Goal: Information Seeking & Learning: Learn about a topic

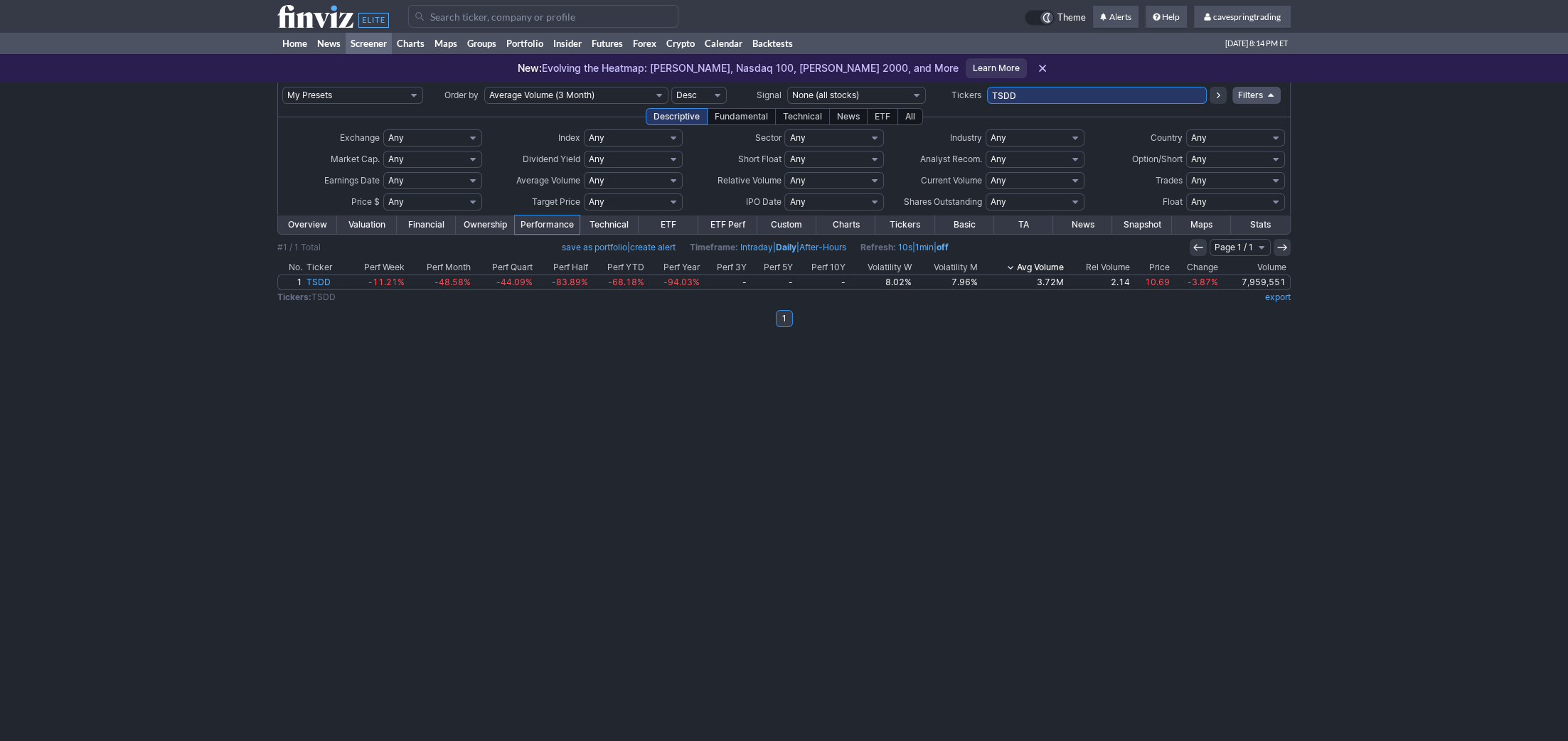
drag, startPoint x: 1047, startPoint y: 100, endPoint x: 917, endPoint y: 96, distance: 130.1
click at [987, 96] on input "TSDD" at bounding box center [1097, 95] width 220 height 17
paste input "VEA,HBAN,LQD,SCHB,VLY,EWJ,TSLS,,KWEB,VCIT,BND,SRTY,HST,SH,BAC,NVOX,MSTU,EEM,CON…"
type input "VEA,HBAN,LQD,SCHB,VLY,EWJ,TSLS,,KWEB,VCIT,BND,SRTY,HST,SH,BAC,NVOX,MSTU,EEM,CON…"
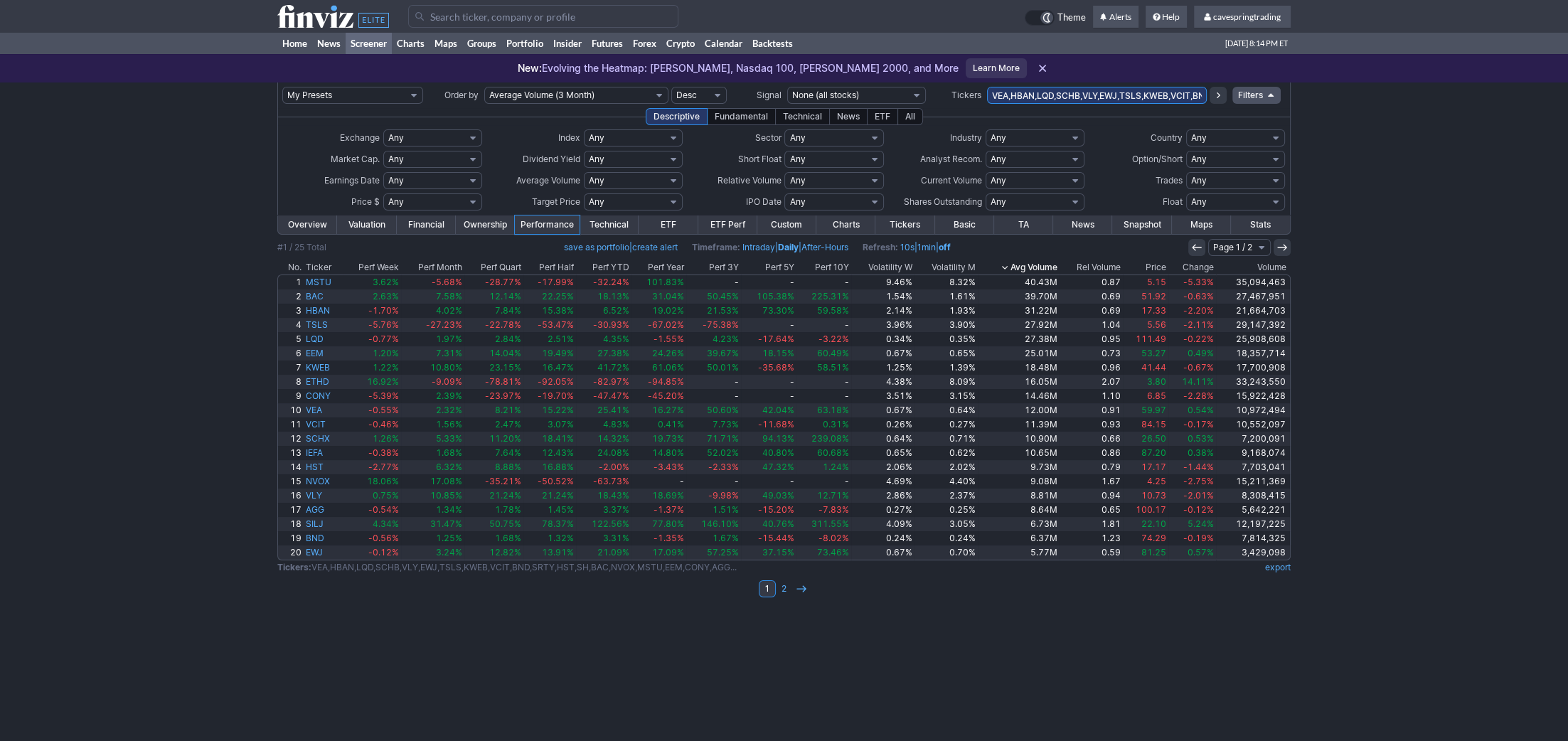
click at [1054, 262] on th "Avg Volume" at bounding box center [1018, 267] width 82 height 14
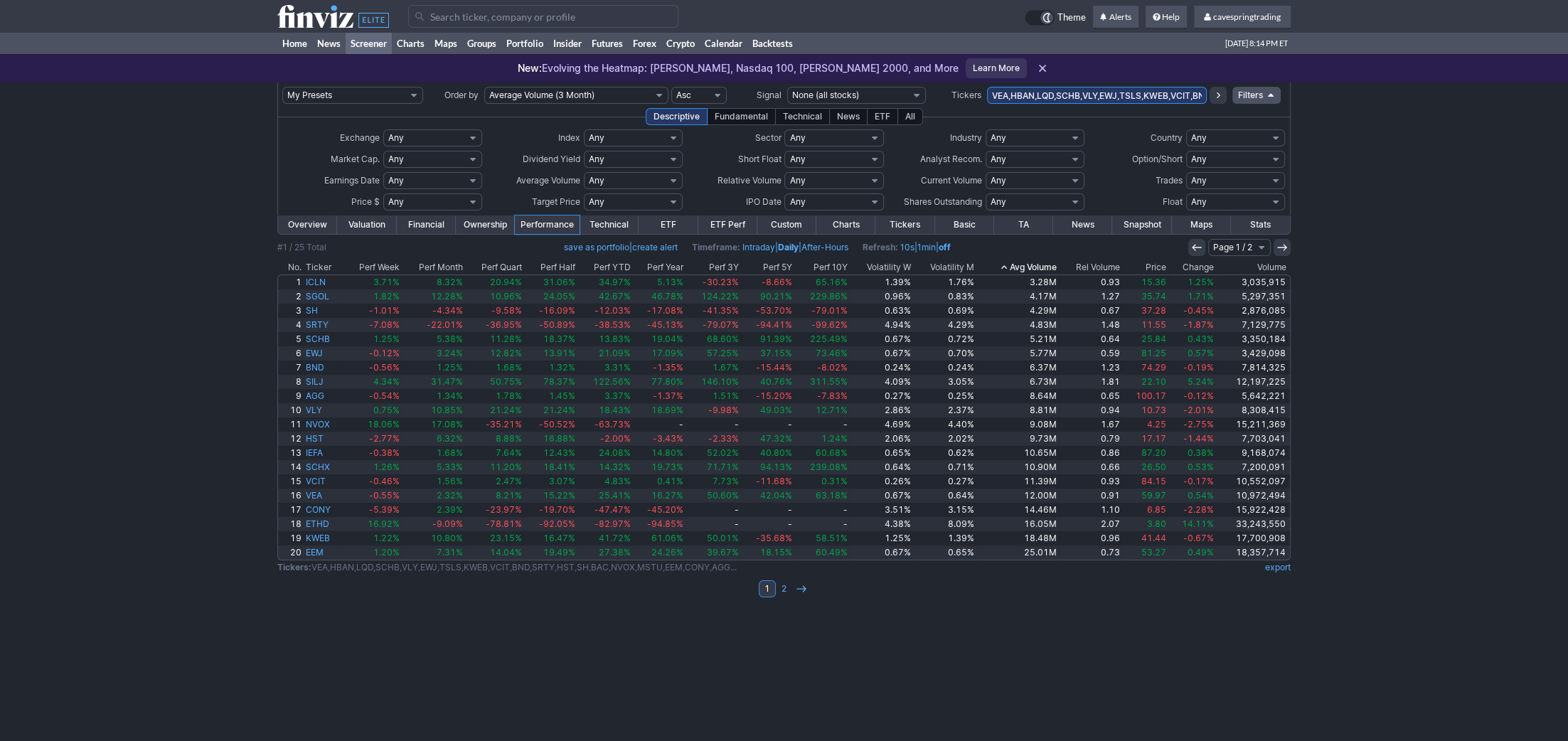
click at [1054, 262] on th "Avg Volume" at bounding box center [1018, 267] width 83 height 14
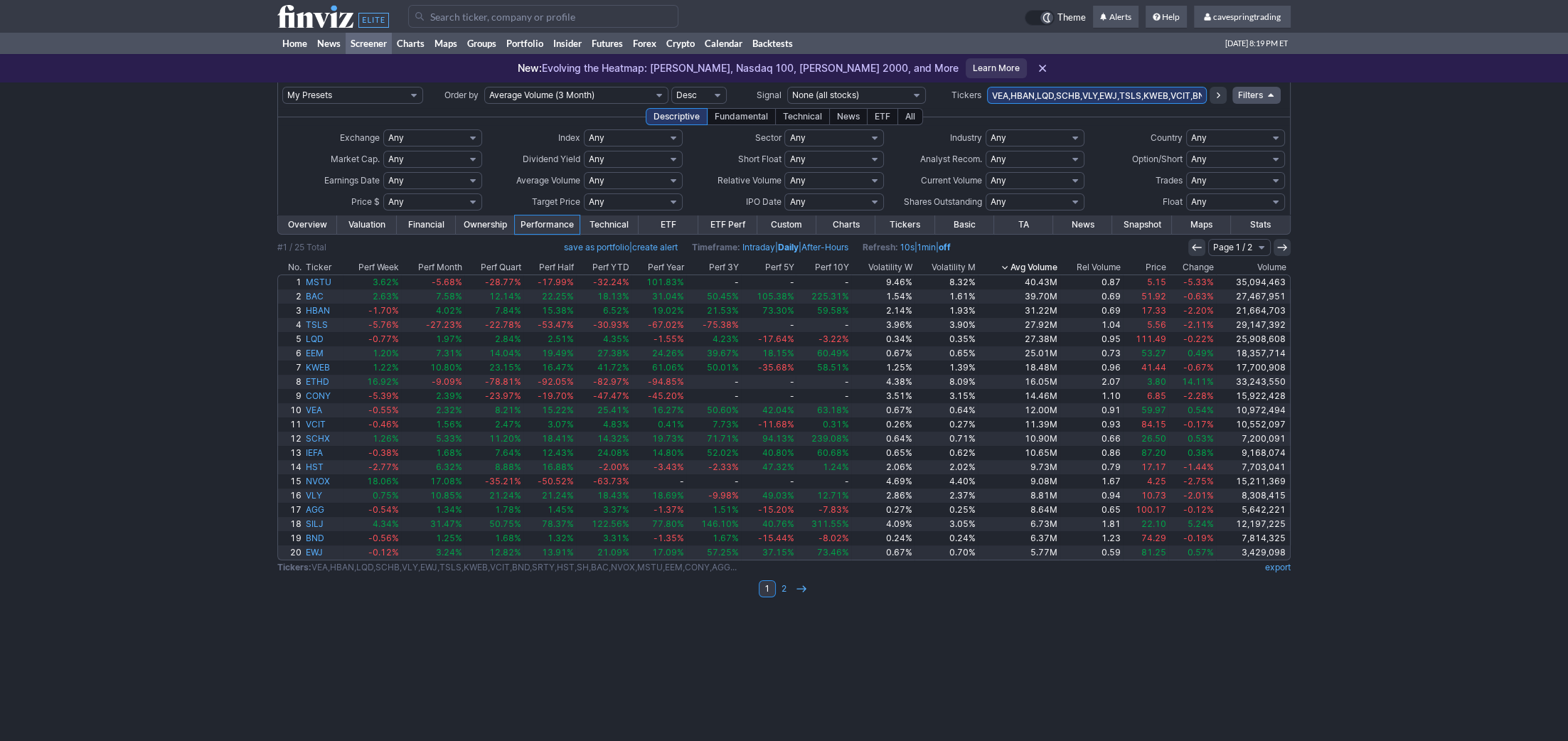
click at [323, 265] on th "Ticker" at bounding box center [324, 267] width 39 height 14
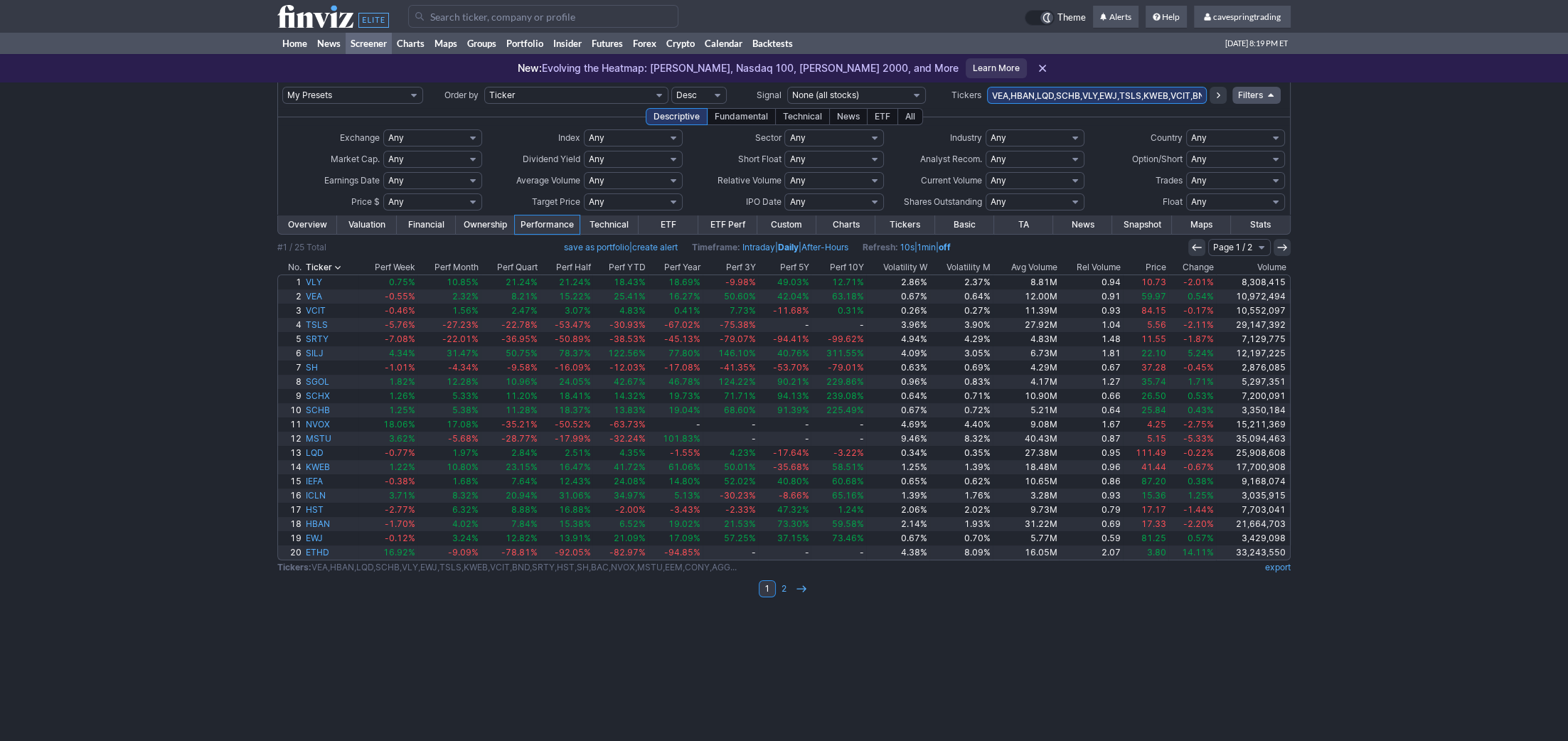
click at [323, 265] on th "Ticker" at bounding box center [331, 267] width 55 height 14
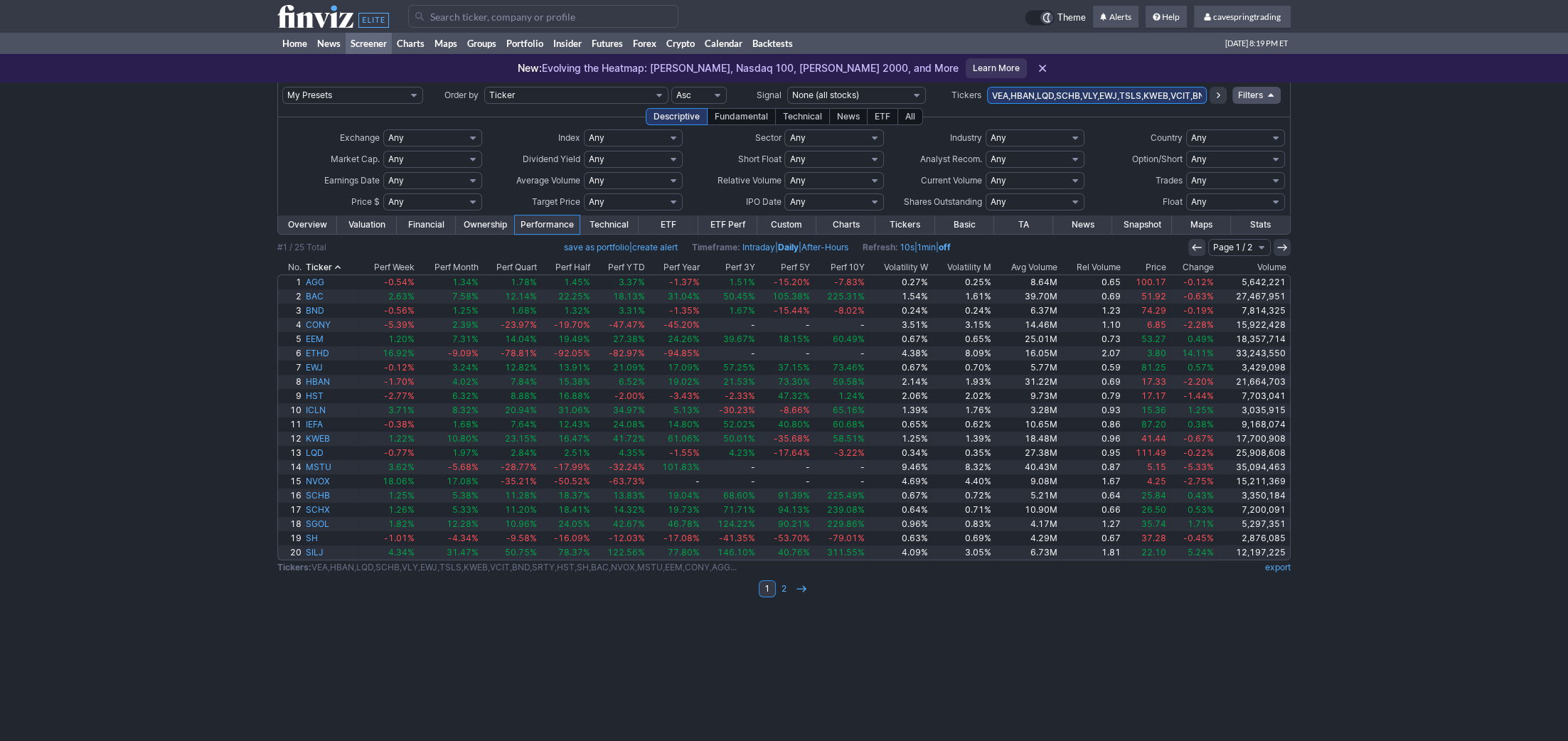
click at [1047, 266] on th "Avg Volume" at bounding box center [1026, 267] width 66 height 14
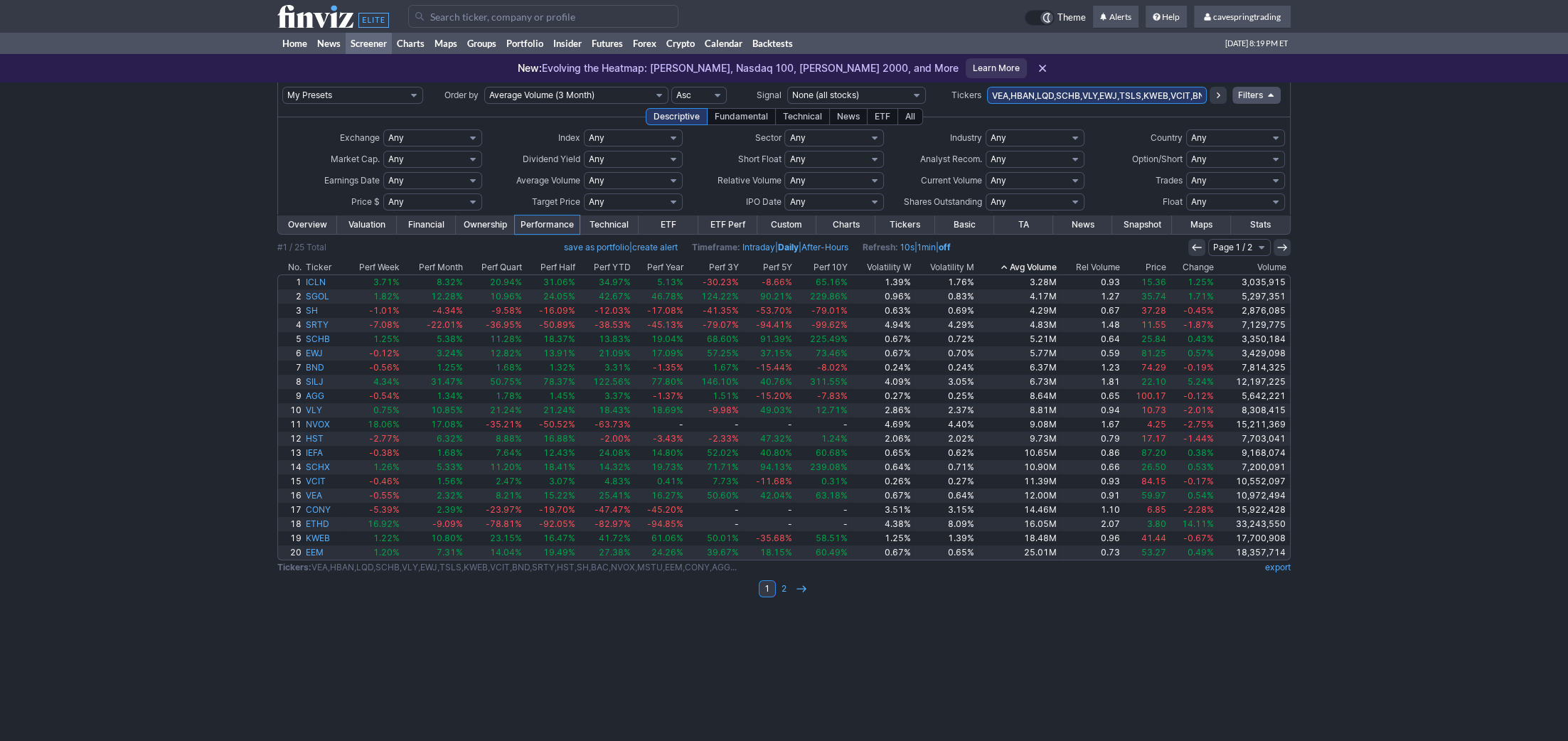
click at [1047, 266] on th "Avg Volume" at bounding box center [1018, 267] width 83 height 14
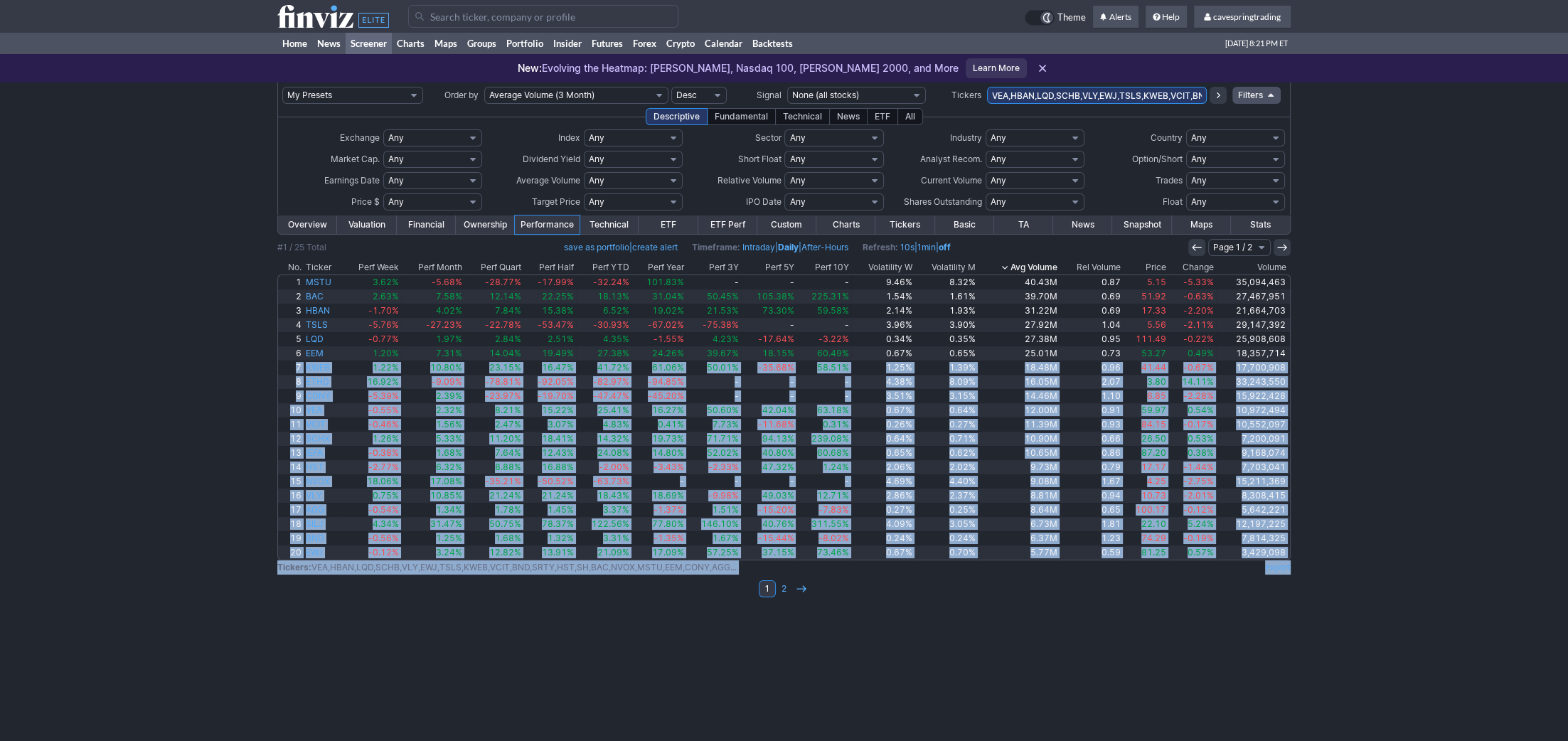
drag, startPoint x: 1316, startPoint y: 560, endPoint x: 270, endPoint y: 363, distance: 1064.4
click at [270, 363] on div "My Presets -Save Screen -Edit Screens s: RATIO USE s: RATIO s: stock screen s: …" at bounding box center [784, 412] width 1568 height 659
copy tbody "7 KWEB 1.22% 10.80% 23.15% 16.47% 41.72% 61.06% 50.01% -35.68% 58.51% 1.25% 1.3…"
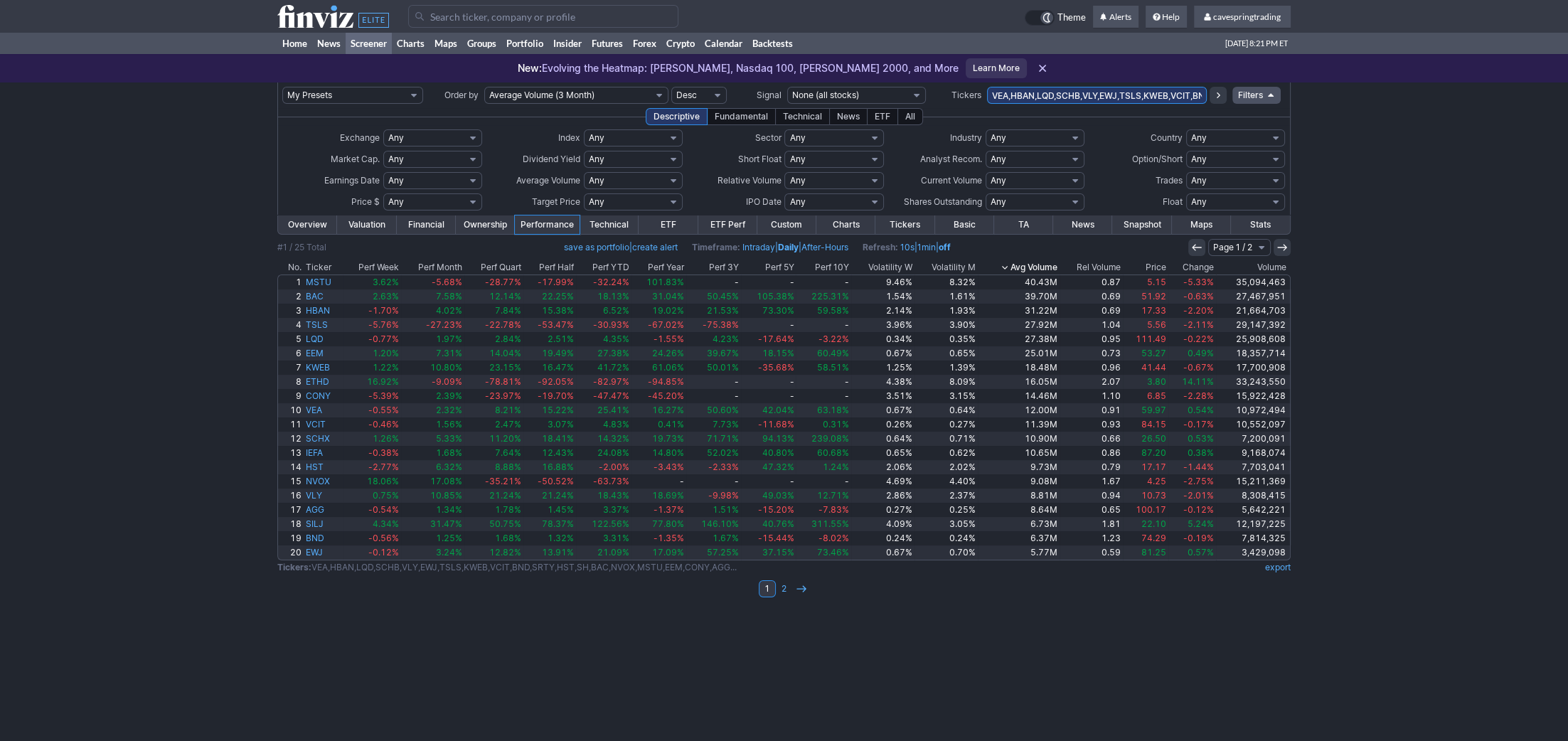
drag, startPoint x: 169, startPoint y: 364, endPoint x: 192, endPoint y: 366, distance: 23.1
click at [169, 366] on div "My Presets -Save Screen -Edit Screens s: RATIO USE s: RATIO s: stock screen s: …" at bounding box center [784, 412] width 1568 height 659
click at [313, 261] on th "Ticker" at bounding box center [324, 267] width 39 height 14
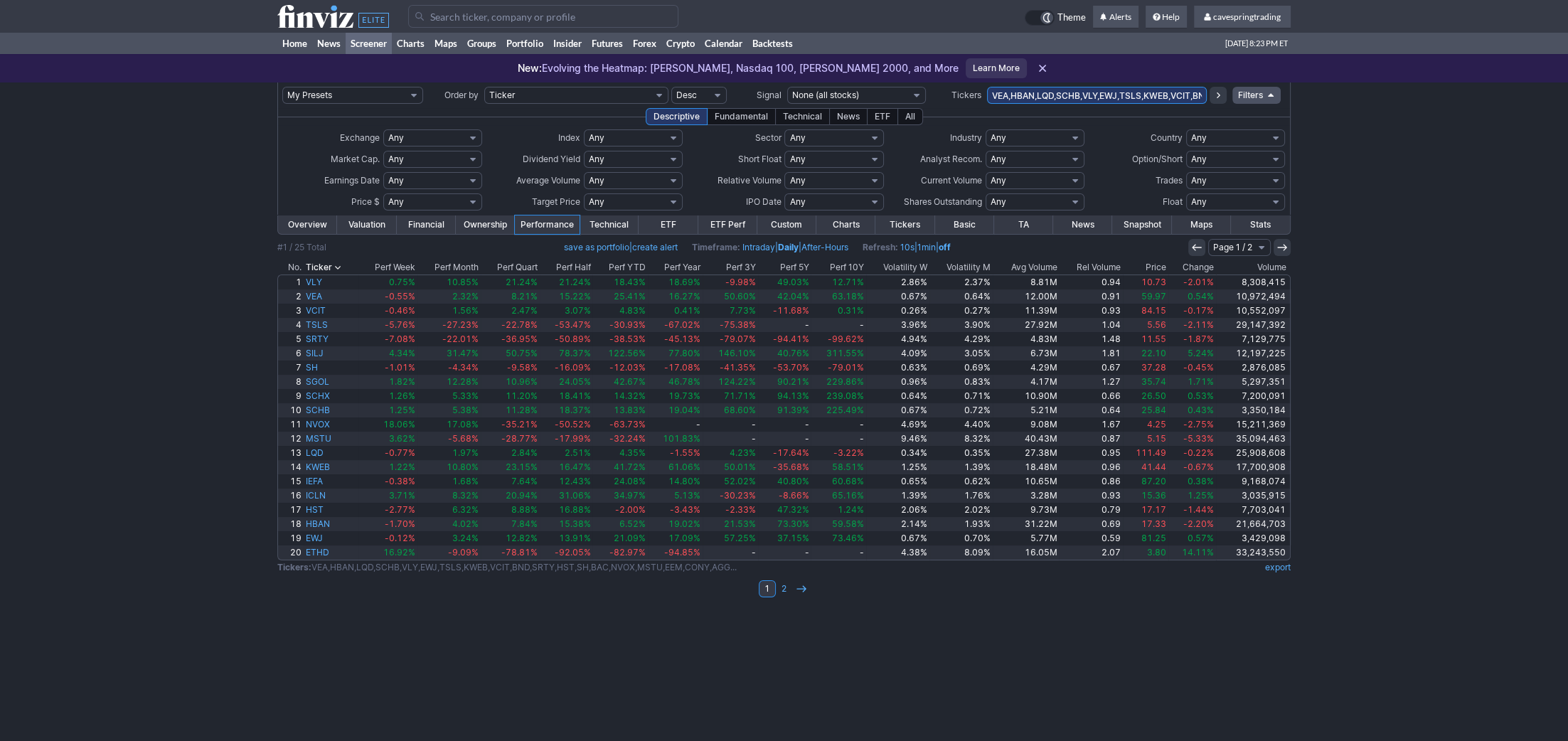
click at [323, 263] on th "Ticker" at bounding box center [331, 267] width 55 height 14
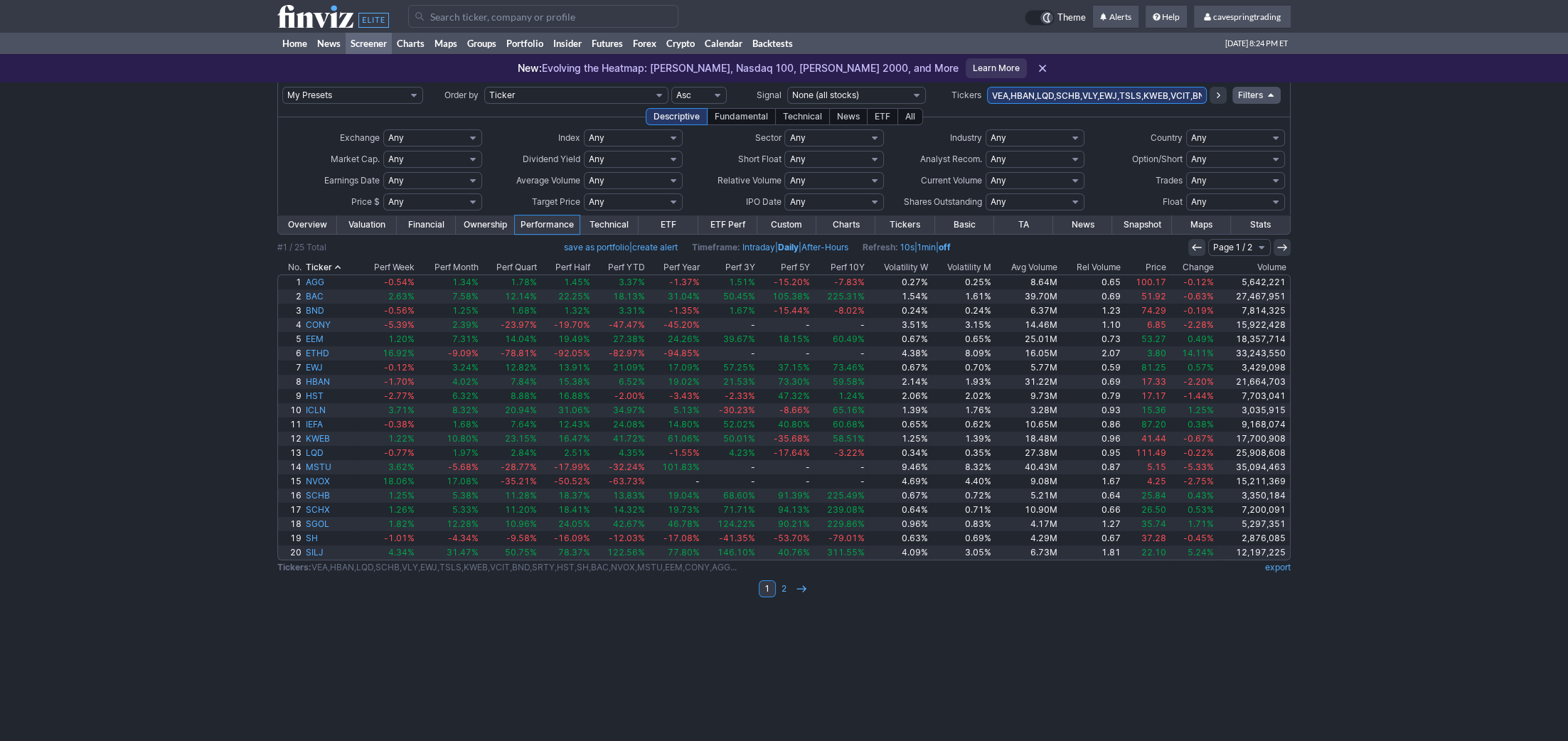
click at [1010, 95] on input "VEA,HBAN,LQD,SCHB,VLY,EWJ,TSLS,KWEB,VCIT,BND,SRTY,HST,SH,BAC,NVOX,MSTU,EEM,CONY…" at bounding box center [1097, 95] width 220 height 17
type input "VEA,HBAN,LQD,SCHB,VLY,EWJ,TSLS,KWEB,VCIT,BND,SRTY,HST,SH,BAC,NVOX,MSTU,EEM,CONY…"
click at [1059, 265] on th "Avg Volume" at bounding box center [1026, 267] width 66 height 14
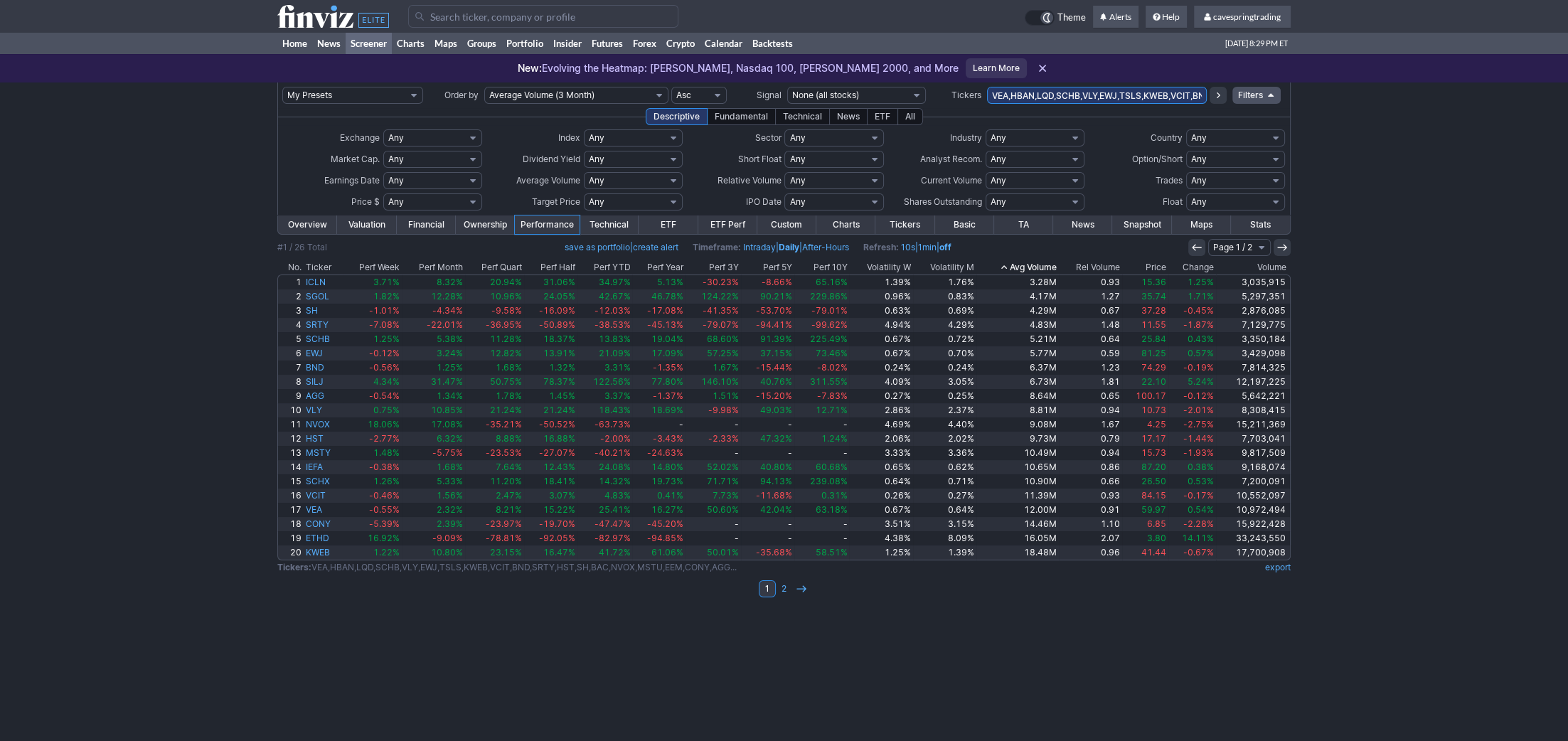
click at [1044, 263] on th "Avg Volume" at bounding box center [1018, 267] width 83 height 14
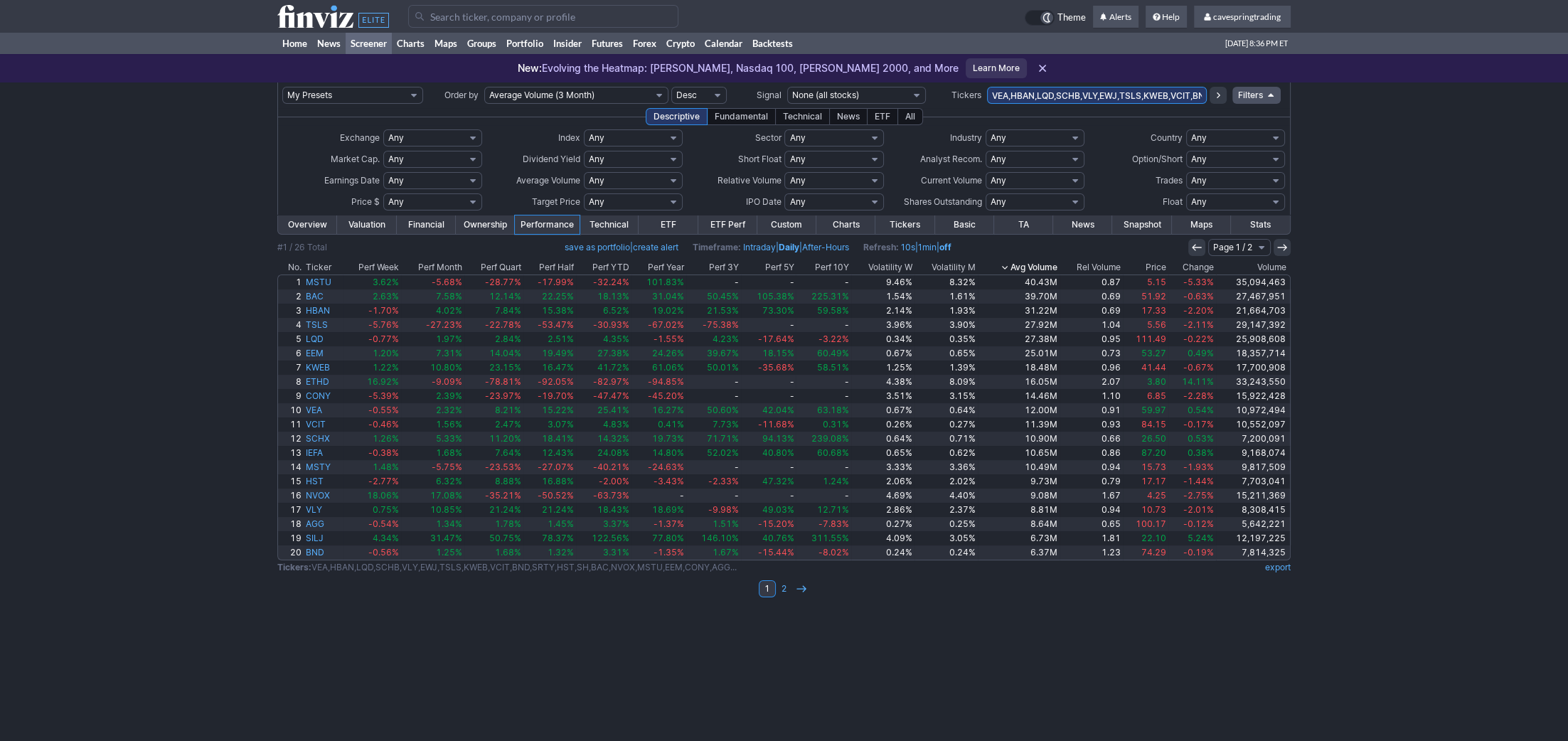
click at [1059, 91] on input "VEA,HBAN,LQD,SCHB,VLY,EWJ,TSLS,KWEB,VCIT,BND,SRTY,HST,SH,BAC,NVOX,MSTU,EEM,CONY…" at bounding box center [1097, 95] width 220 height 17
type input "sptl"
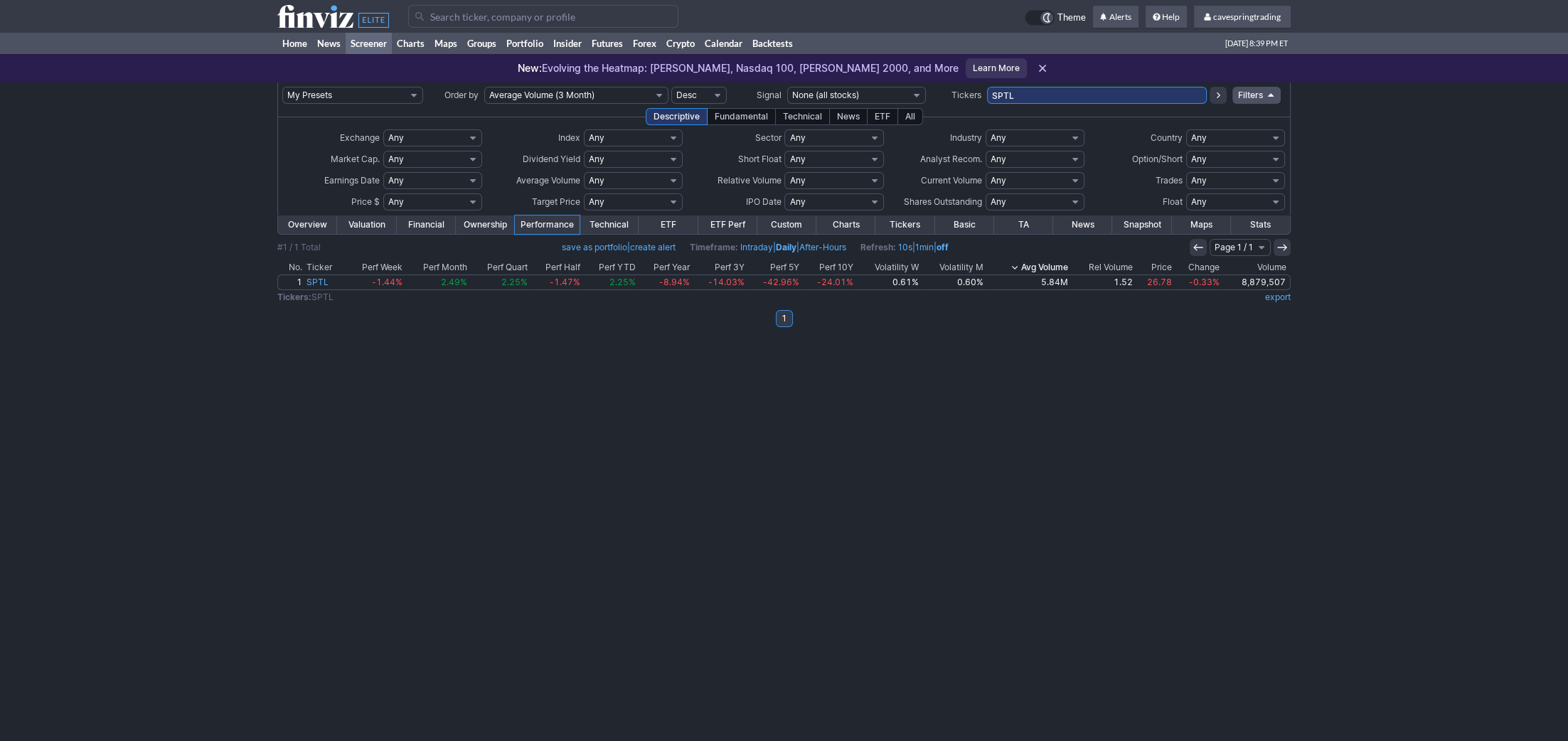
click at [1047, 91] on input "SPTL" at bounding box center [1097, 95] width 220 height 17
type input "scjf"
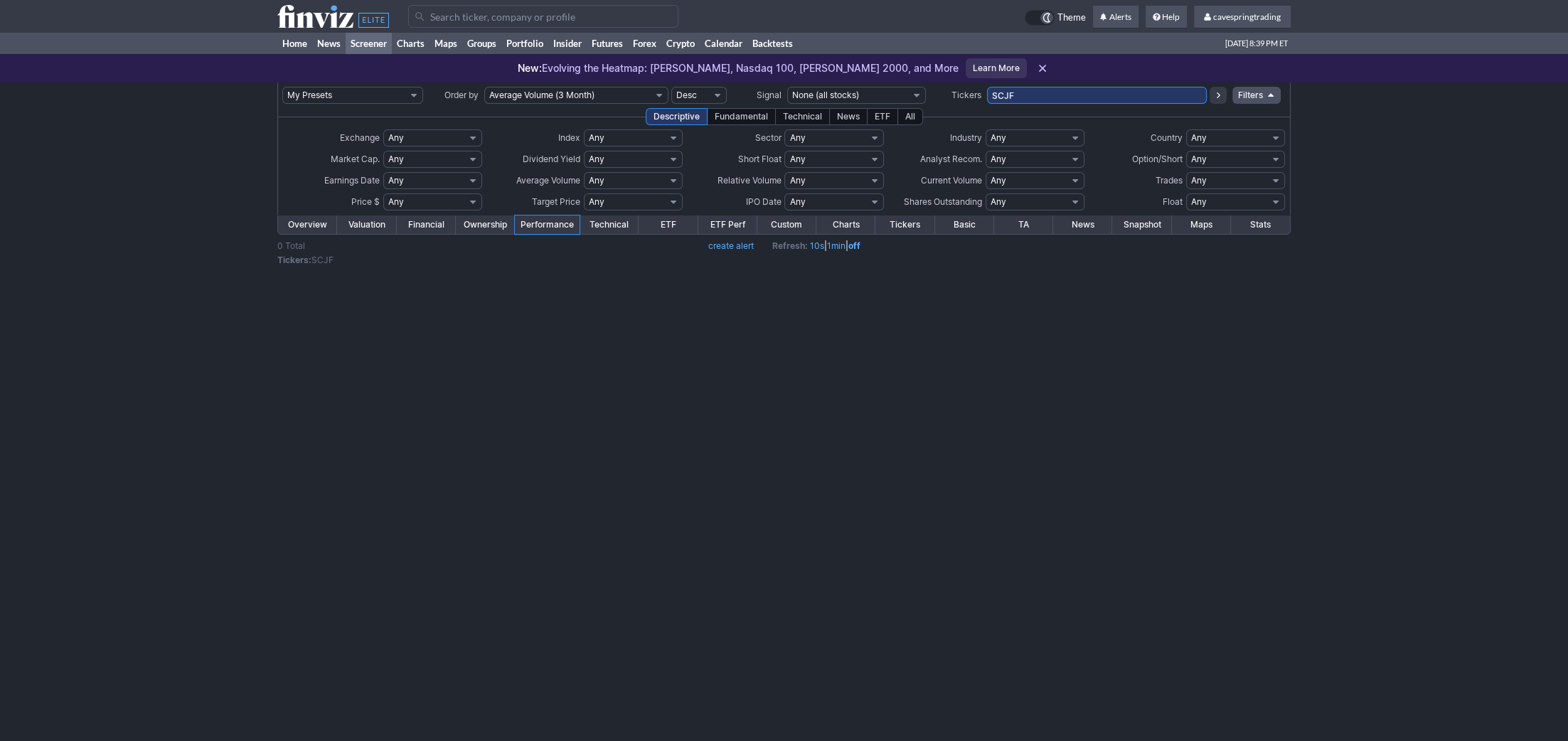
click at [1047, 91] on input "SCJF" at bounding box center [1097, 95] width 220 height 17
type input "schf"
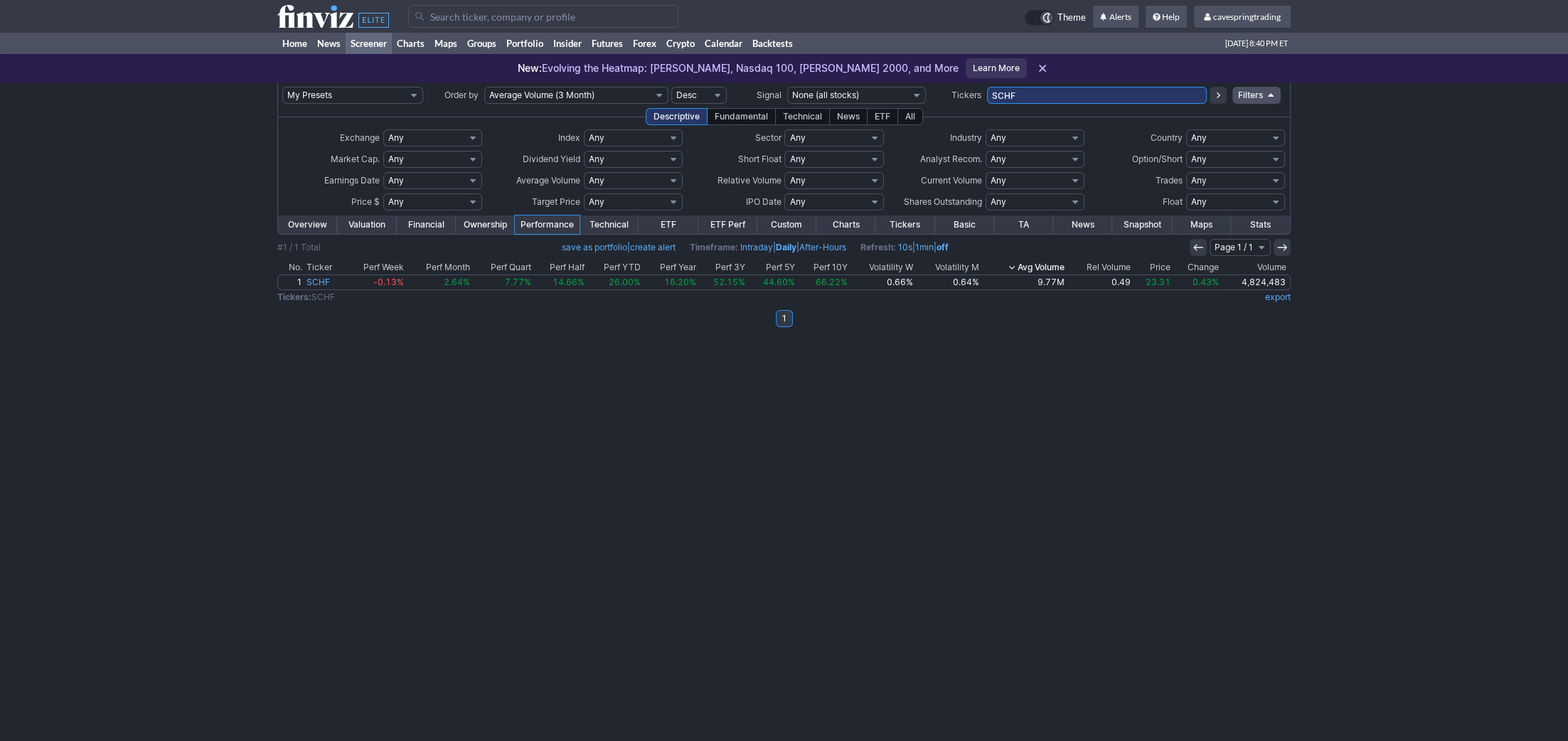
click at [1068, 99] on input "SCHF" at bounding box center [1097, 95] width 220 height 17
type input "smcz"
click at [1015, 102] on input "SMCZ" at bounding box center [1097, 95] width 220 height 17
type input "slv"
click at [1062, 100] on input "SLV" at bounding box center [1097, 95] width 220 height 17
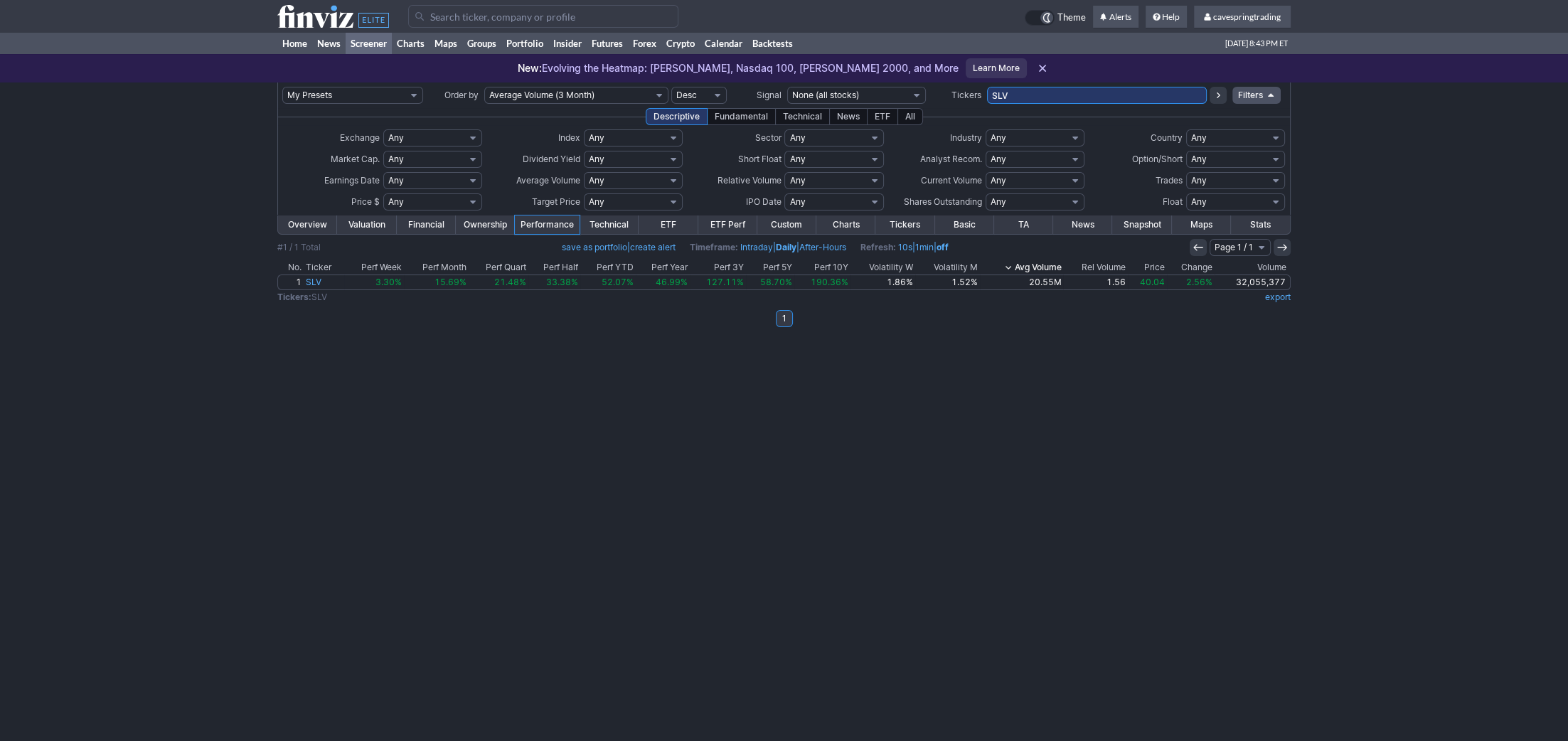
click at [1101, 95] on input "SLV" at bounding box center [1097, 95] width 220 height 17
type input "splg"
drag, startPoint x: 1026, startPoint y: 91, endPoint x: 762, endPoint y: 20, distance: 273.4
click at [987, 87] on input "SPLG" at bounding box center [1097, 95] width 220 height 17
paste input "EFA,XLU,VEA,HBAN,EWJ,HST,BAC,AGG,ICLN,PSLV,ACHR,FHN,EWG,FNDX,RF,SPDW,DOC,HIVE,F…"
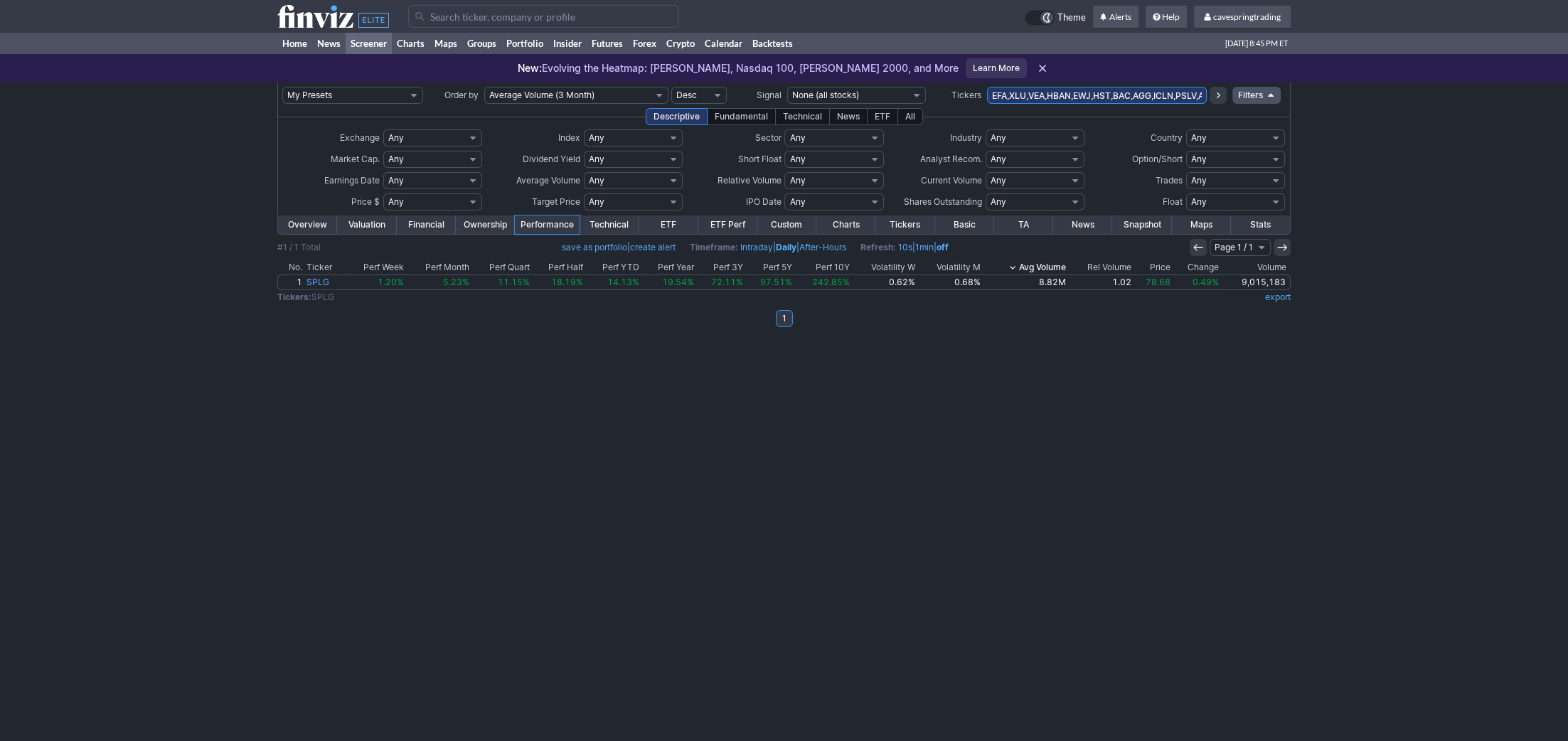
scroll to position [0, 363]
type input "EFA,XLU,VEA,HBAN,EWJ,HST,BAC,AGG,ICLN,PSLV,ACHR,FHN,EWG,FNDX,RF,SPDW,DOC,HIVE,F…"
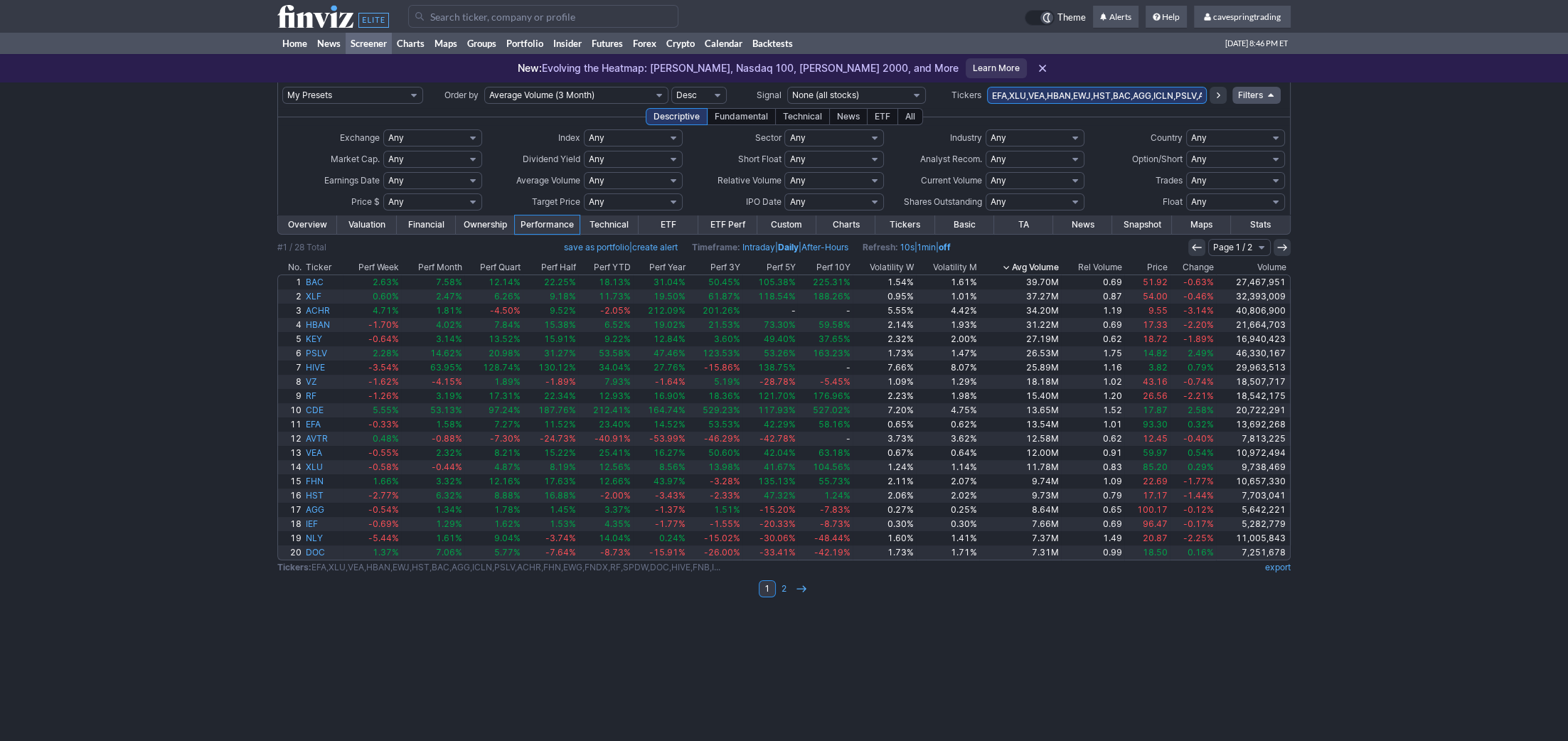
click at [1140, 98] on input "EFA,XLU,VEA,HBAN,EWJ,HST,BAC,AGG,ICLN,PSLV,ACHR,FHN,EWG,FNDX,RF,SPDW,DOC,HIVE,F…" at bounding box center [1097, 95] width 220 height 17
click at [1346, 116] on div "My Presets -Save Screen -Edit Screens s: RATIO USE s: RATIO s: stock screen s: …" at bounding box center [784, 412] width 1568 height 659
click at [1399, 158] on div "My Presets -Save Screen -Edit Screens s: RATIO USE s: RATIO s: stock screen s: …" at bounding box center [784, 412] width 1568 height 659
click at [1059, 94] on input "EFA,XLU,VEA,HBAN,EWJ,HST,BAC,AGG,ICLN,PSLV,ACHR,FHN,EWG,FNDX,RF,SPDW,DOC,HIVE,F…" at bounding box center [1097, 95] width 220 height 17
type input "hst"
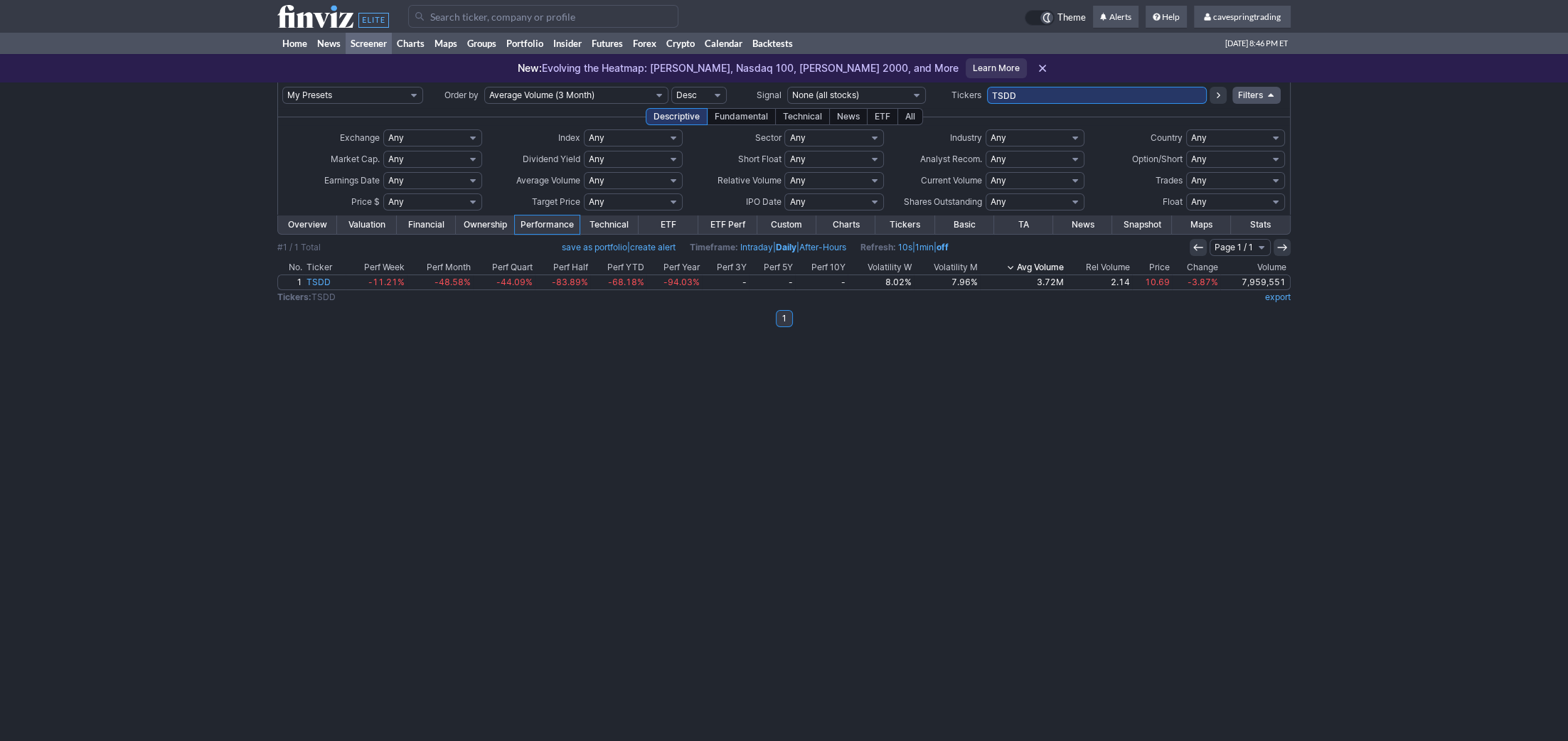
click at [1078, 99] on input "TSDD" at bounding box center [1097, 95] width 220 height 17
type input "feny"
drag, startPoint x: 1090, startPoint y: 82, endPoint x: 1090, endPoint y: 91, distance: 9.0
click at [1090, 84] on body "× OK Cancel" at bounding box center [784, 370] width 1568 height 741
click at [1090, 95] on input "HST" at bounding box center [1097, 95] width 220 height 17
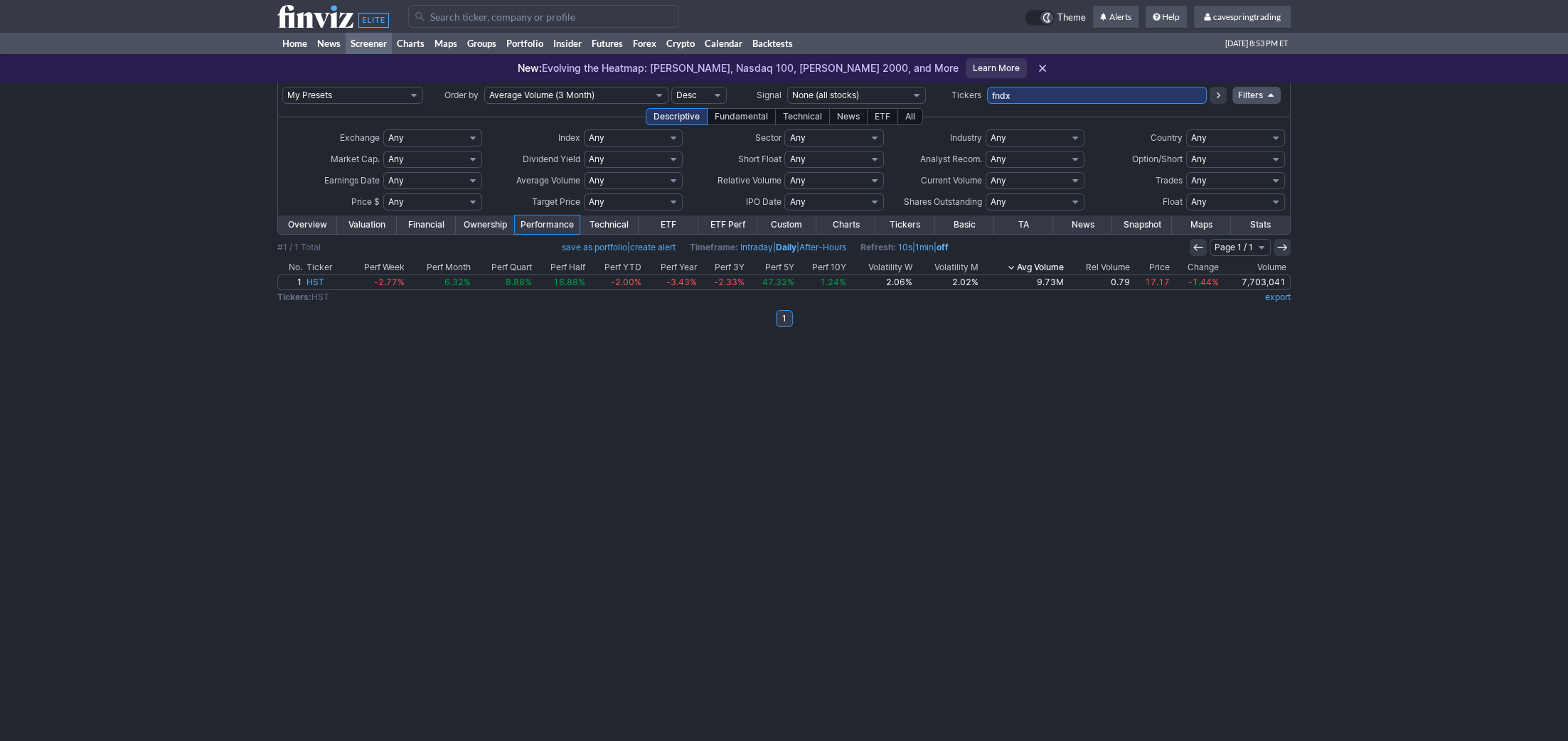
type input "fndx"
click at [1106, 103] on input "FNDX" at bounding box center [1097, 95] width 220 height 17
click at [1107, 98] on input "FNDX" at bounding box center [1097, 95] width 220 height 17
type input "spdw,fndx"
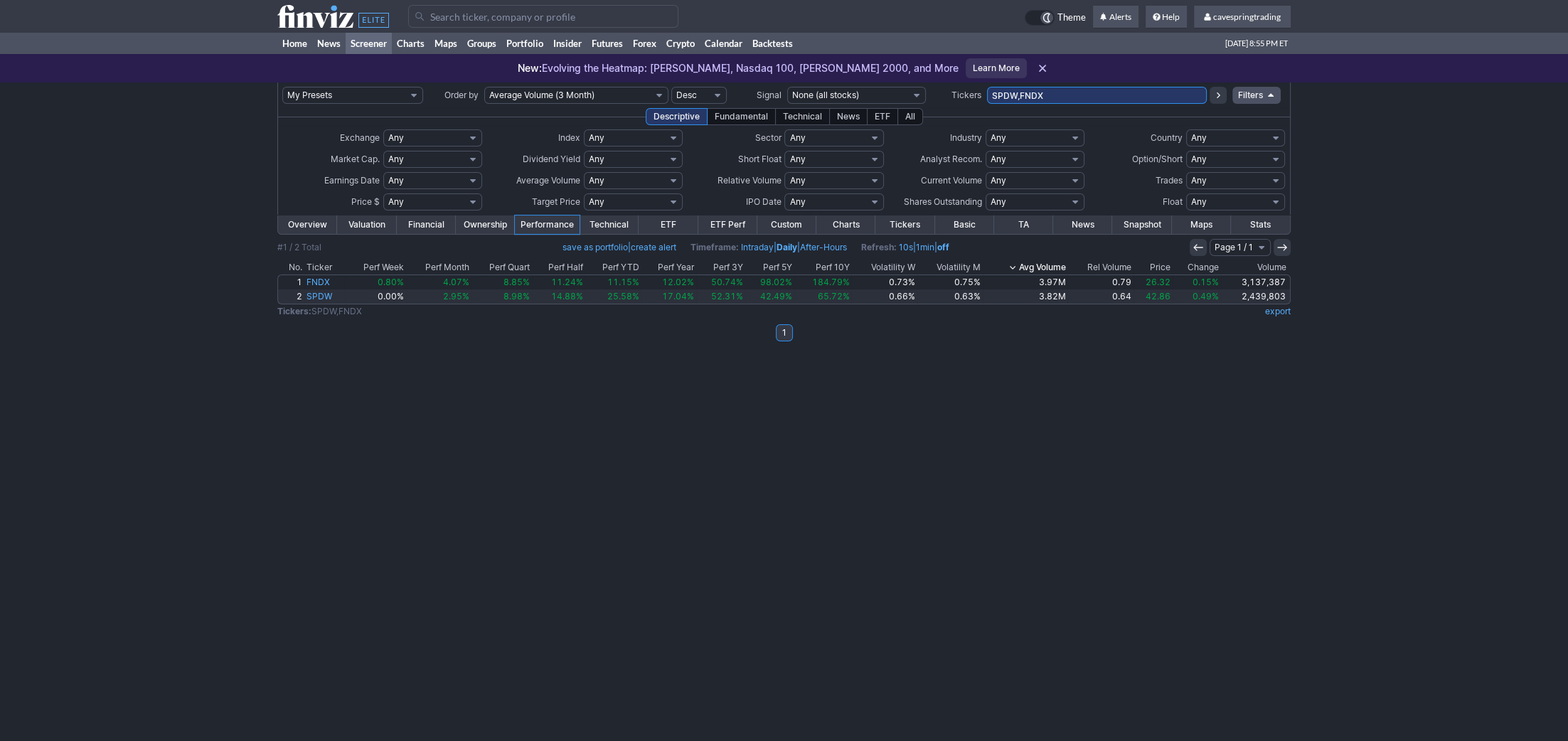
drag, startPoint x: 1063, startPoint y: 98, endPoint x: 835, endPoint y: 83, distance: 228.5
click at [987, 87] on input "SPDW,FNDX" at bounding box center [1097, 95] width 220 height 17
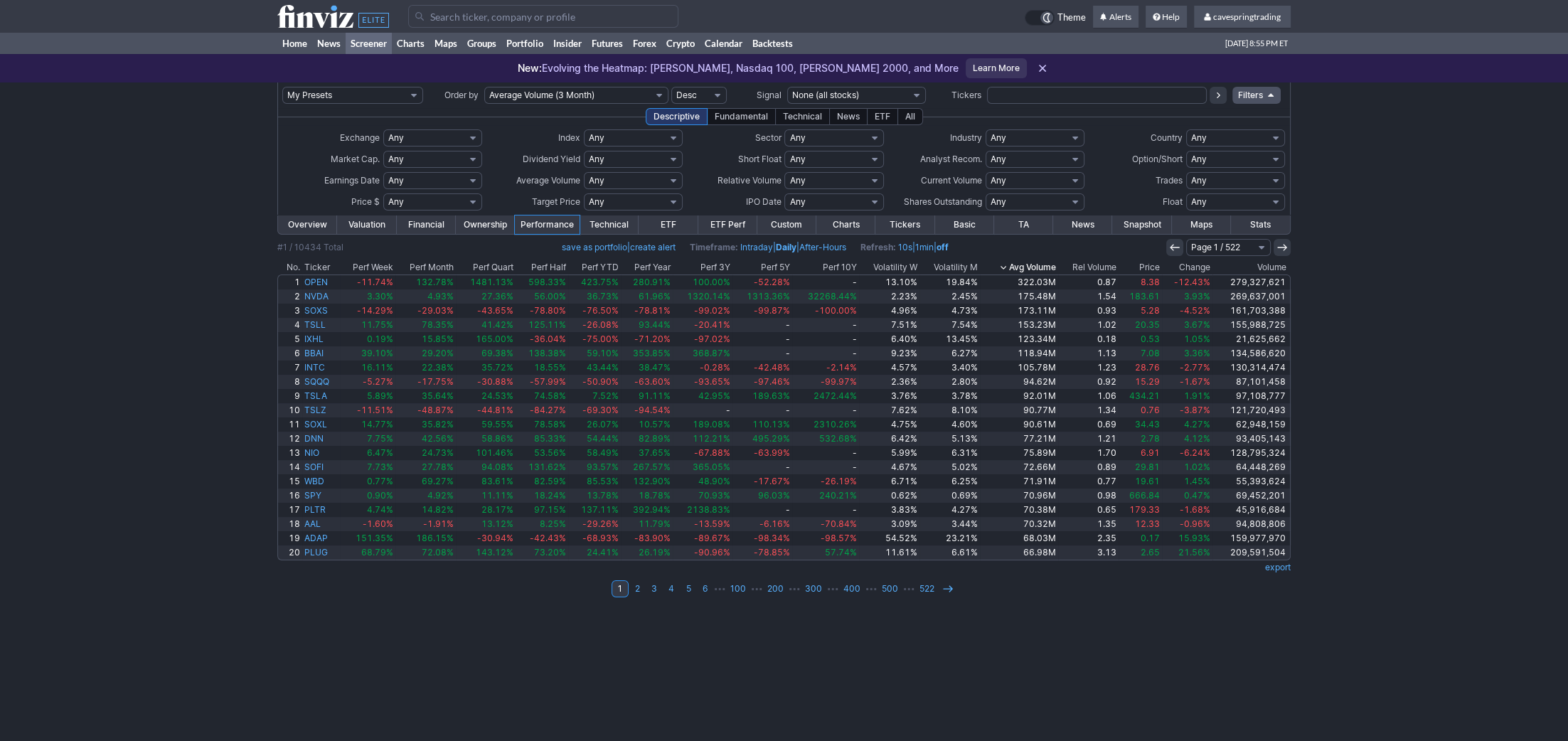
click at [383, 194] on select "Any Under $1 Under $2 Under $3 Under $4 Under $5 Under $7 Under $10 Under $15 U…" at bounding box center [432, 202] width 98 height 17
click option "Custom" at bounding box center [0, 0] width 0 height 0
click at [407, 202] on input "text" at bounding box center [399, 202] width 33 height 17
type input "1"
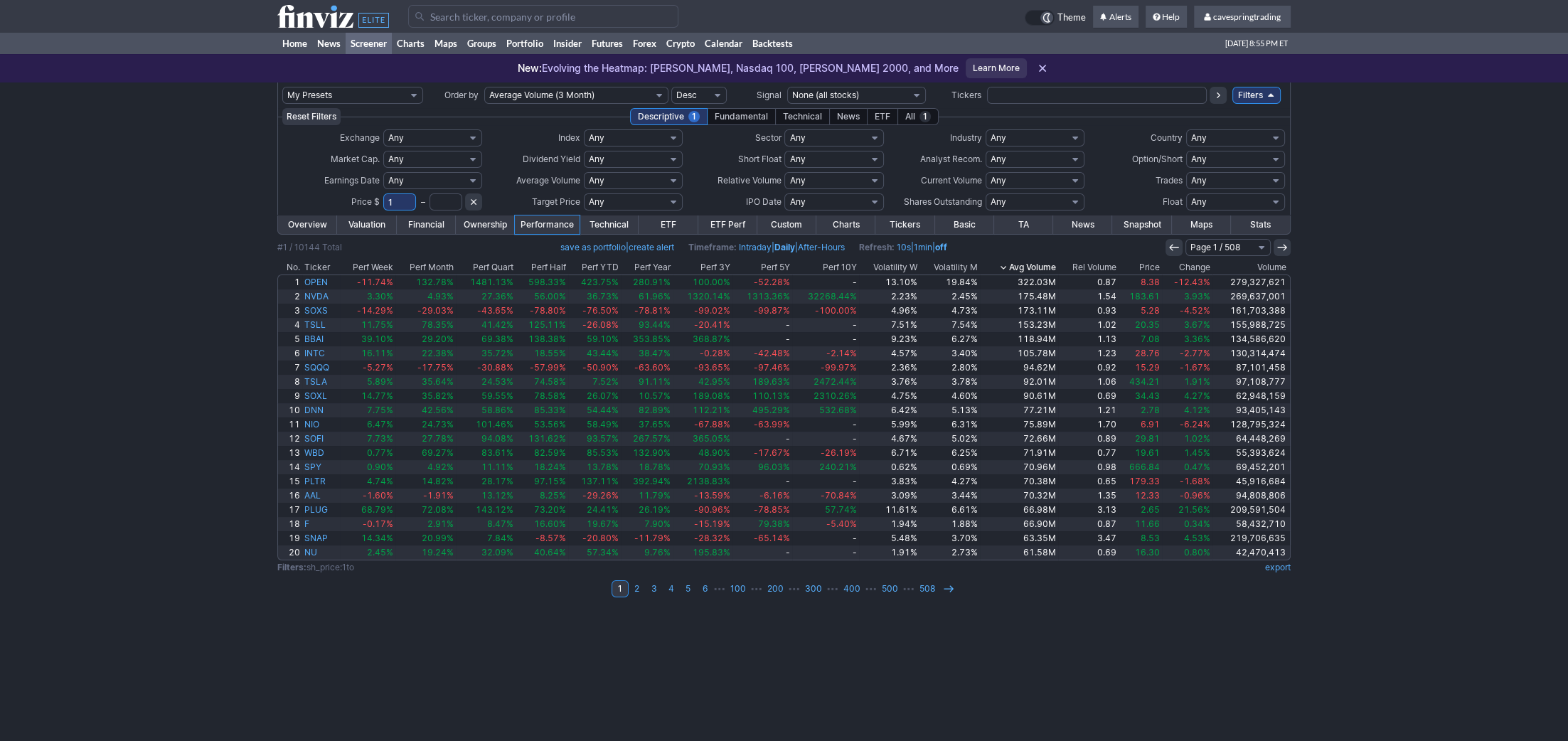
click at [435, 202] on input "text" at bounding box center [446, 202] width 33 height 17
type input "100"
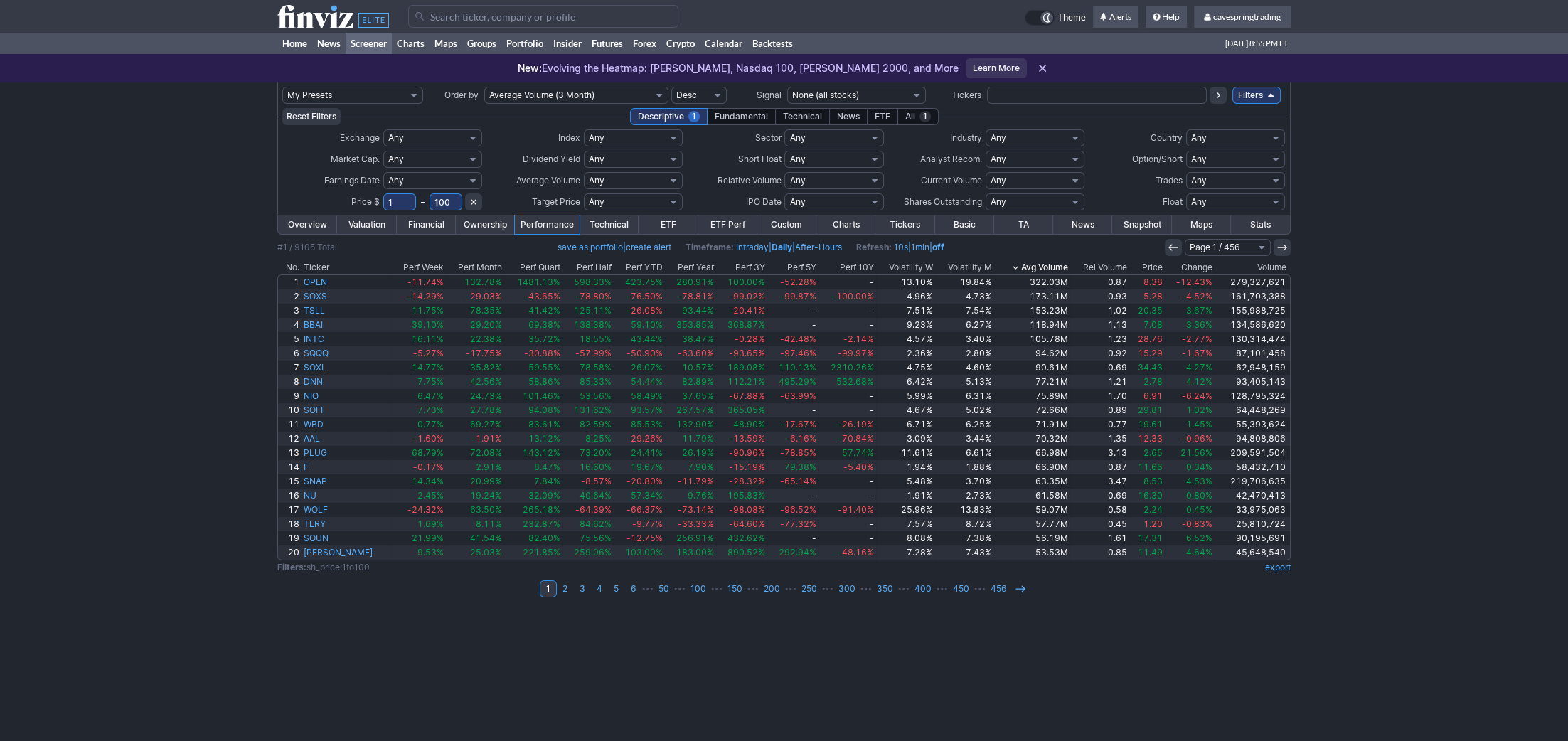
click at [584, 172] on select "Any Under 50K Under 100K Under 500K Under 750K Under 1M Over 50K Over 100K Over…" at bounding box center [633, 181] width 98 height 17
select select "o2000"
click option "Over 2M" at bounding box center [0, 0] width 0 height 0
click at [1051, 263] on th "Avg Volume" at bounding box center [1032, 267] width 76 height 14
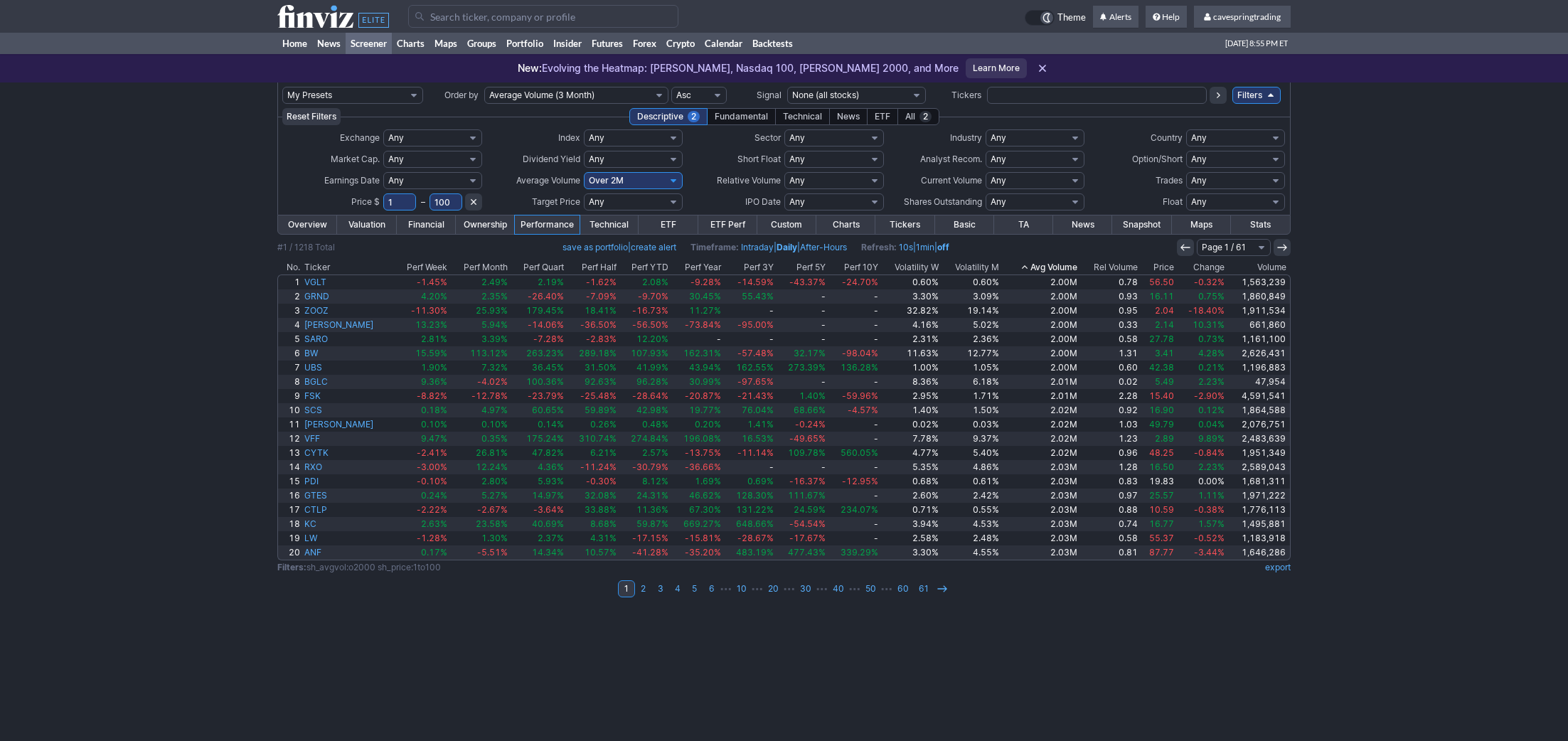
click at [1051, 263] on th "Avg Volume" at bounding box center [1040, 267] width 78 height 14
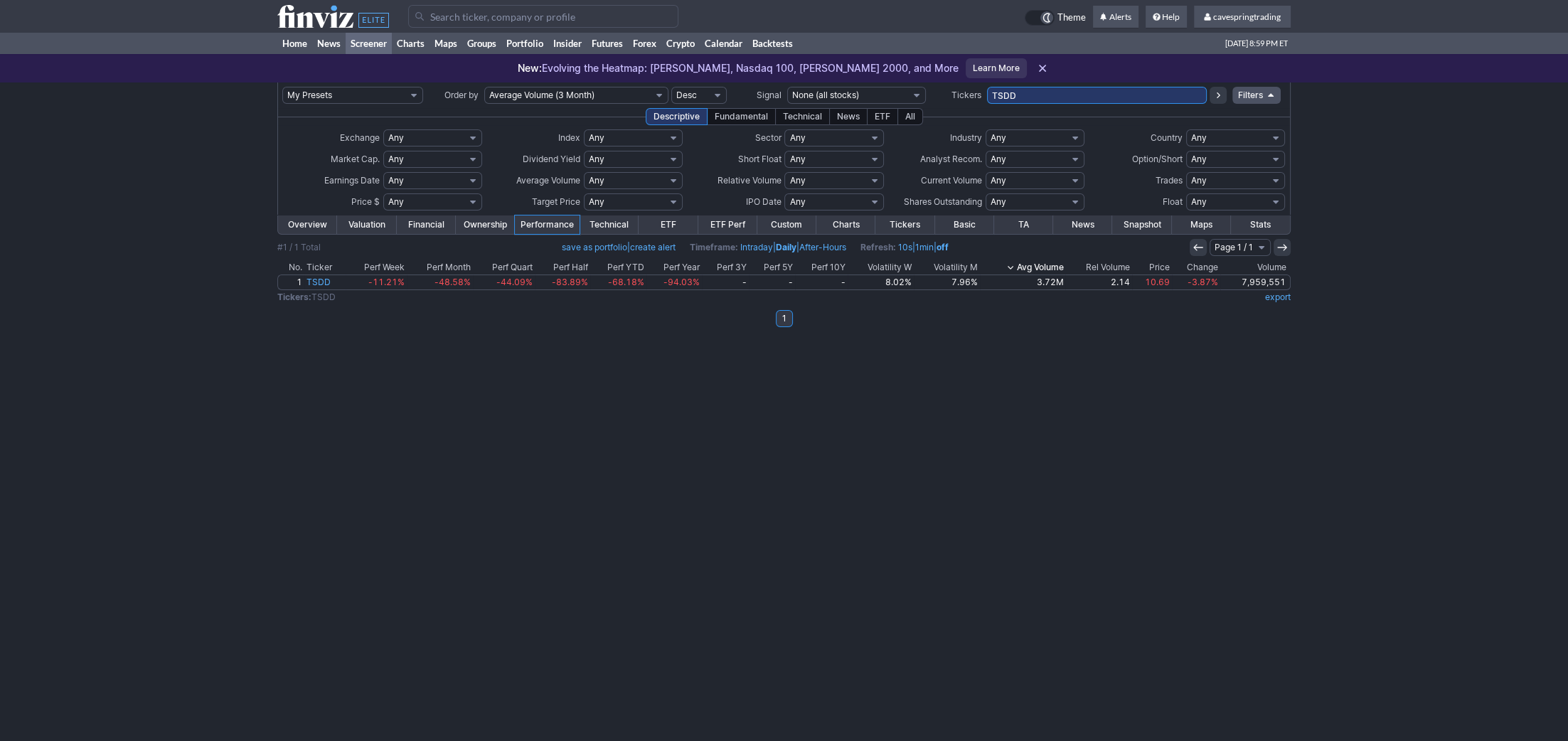
drag, startPoint x: 1049, startPoint y: 88, endPoint x: 883, endPoint y: 72, distance: 166.8
click at [987, 87] on input "TSDD" at bounding box center [1097, 95] width 220 height 17
paste input "IEMG,VWO,SCHG,EWZ,SLV,SCHD,WBD,JDST,TSLY,NVDY,EFA,XLU,QID,VEA,HBAN,LQD,SCHB,VLY…"
type input "IEMG,VWO,SCHG,EWZ,SLV,SCHD,WBD,JDST,TSLY,NVDY,EFA,XLU,QID,VEA,HBAN,LQD,SCHB,VLY…"
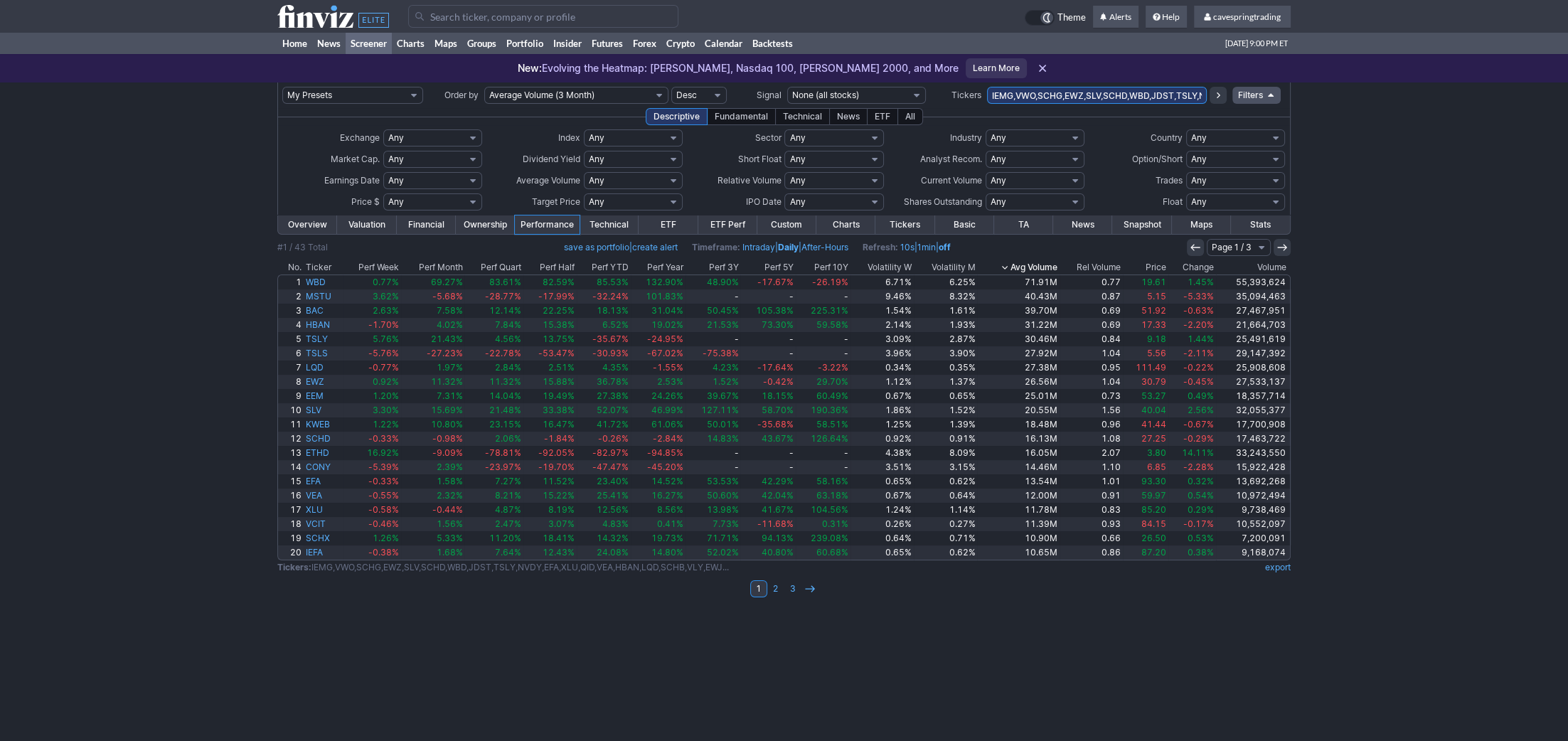
click at [1169, 265] on th "Price" at bounding box center [1146, 267] width 45 height 14
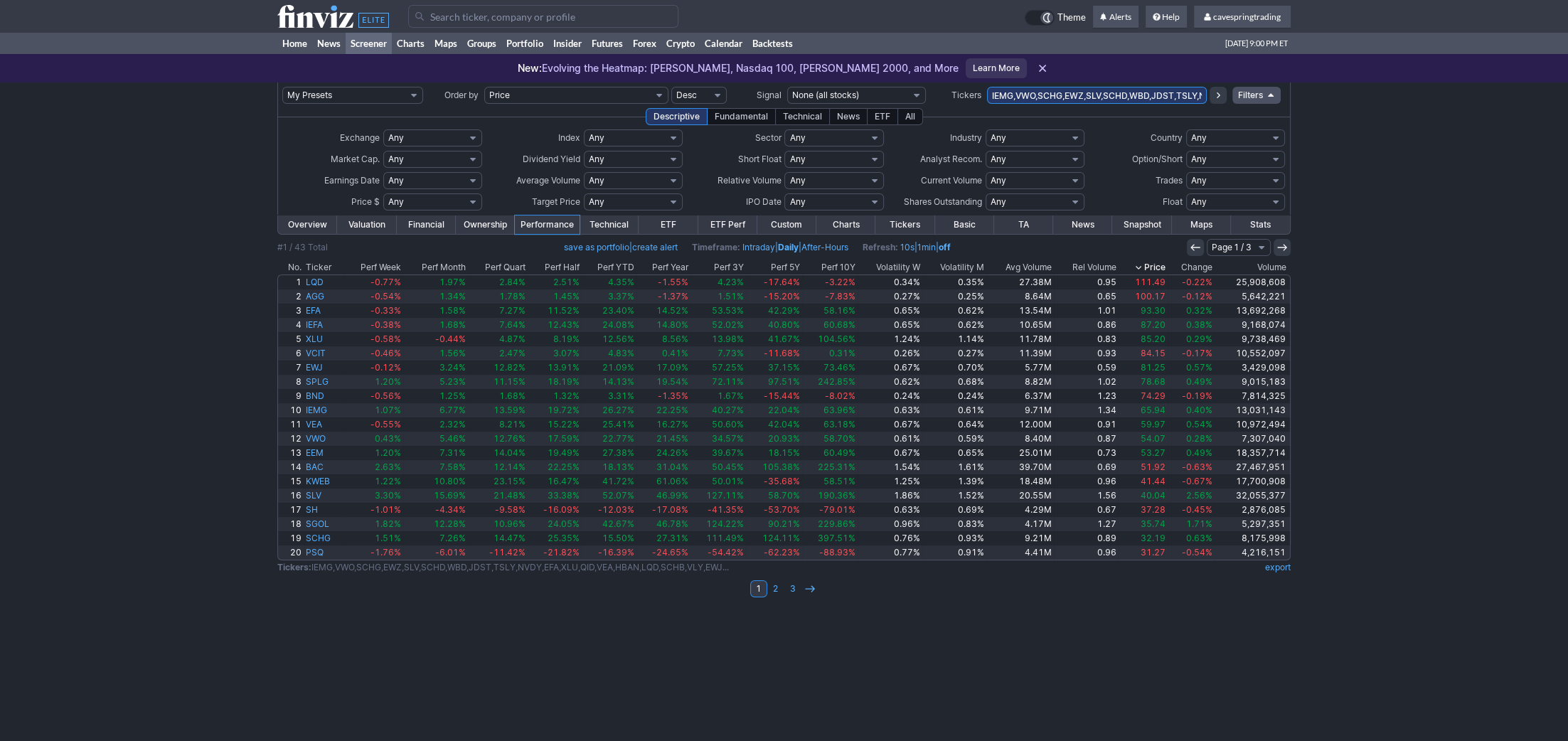
click at [1165, 267] on th "Price" at bounding box center [1142, 267] width 49 height 14
